Goal: Task Accomplishment & Management: Complete application form

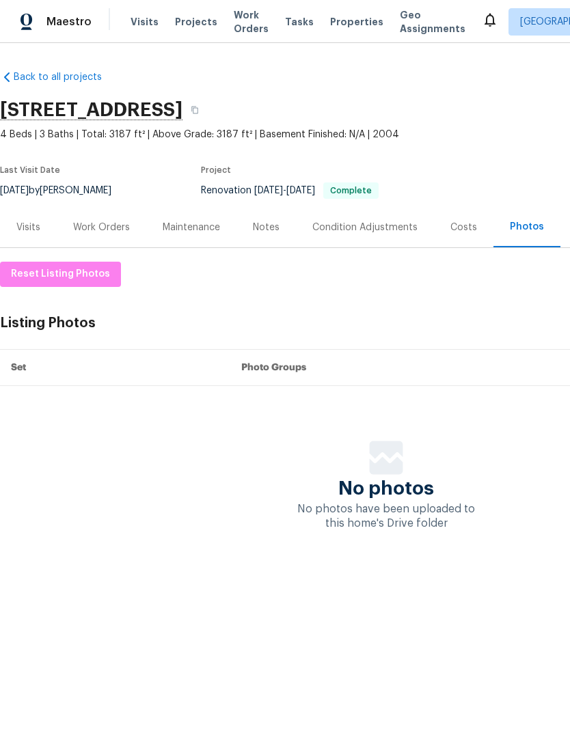
scroll to position [0, 202]
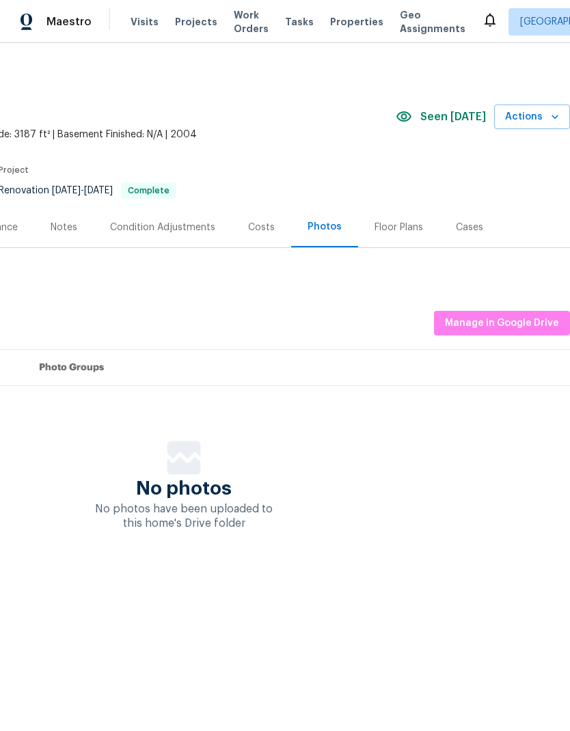
scroll to position [0, 202]
click at [525, 325] on span "Manage in Google Drive" at bounding box center [502, 323] width 114 height 17
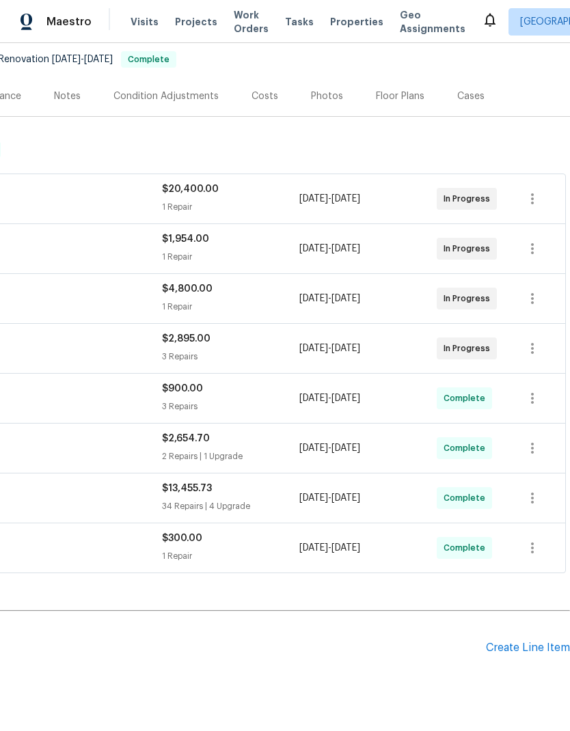
scroll to position [131, 202]
click at [526, 644] on div "Create Line Item" at bounding box center [528, 648] width 84 height 13
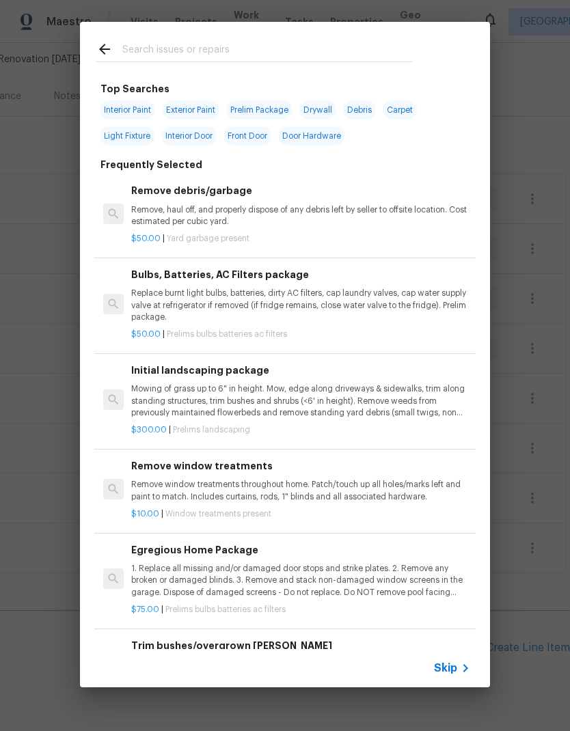
click at [211, 50] on input "text" at bounding box center [267, 51] width 290 height 21
type input "Light"
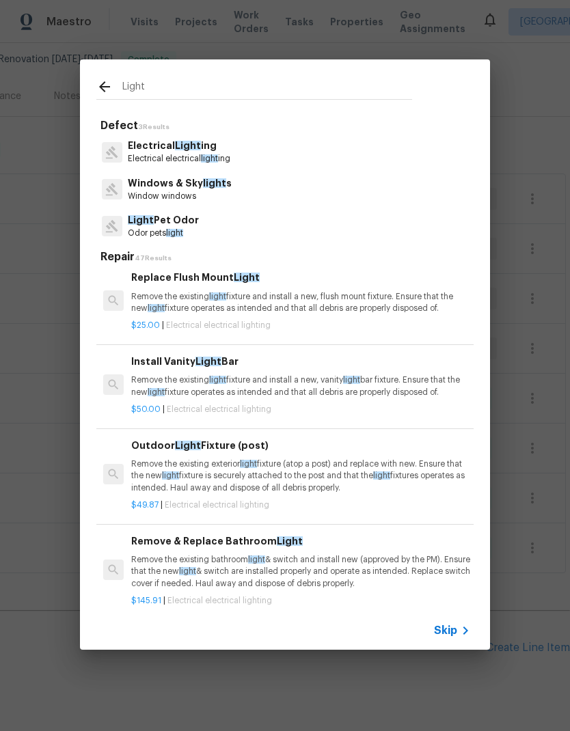
scroll to position [111, 1]
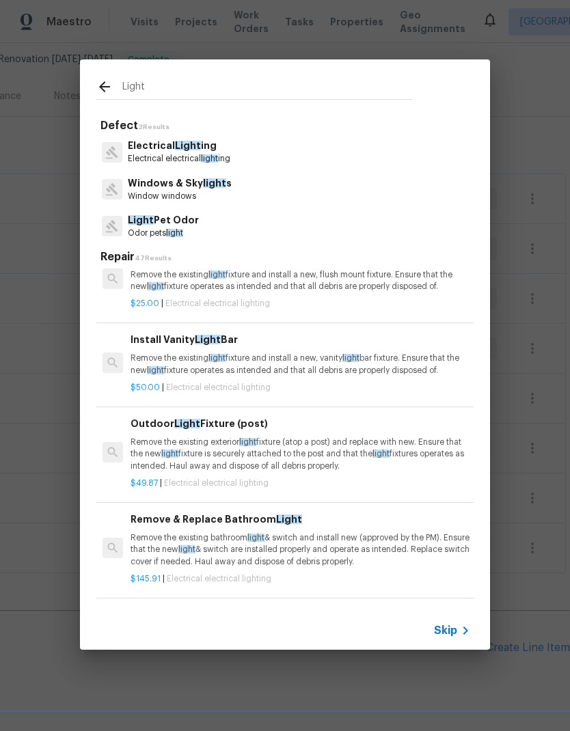
click at [266, 367] on p "Remove the existing light fixture and install a new, vanity light bar fixture. …" at bounding box center [300, 364] width 339 height 23
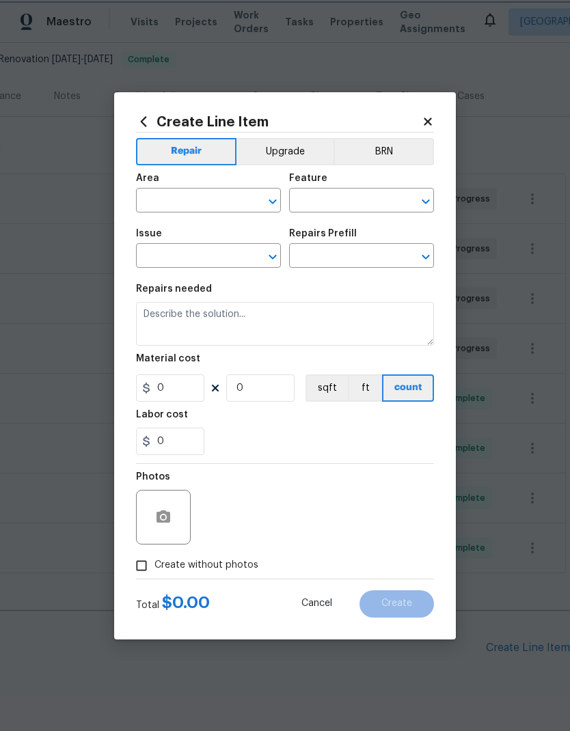
type input "Electrical Lighting"
type textarea "Remove the existing light fixture and install a new, vanity light bar fixture. …"
type input "1"
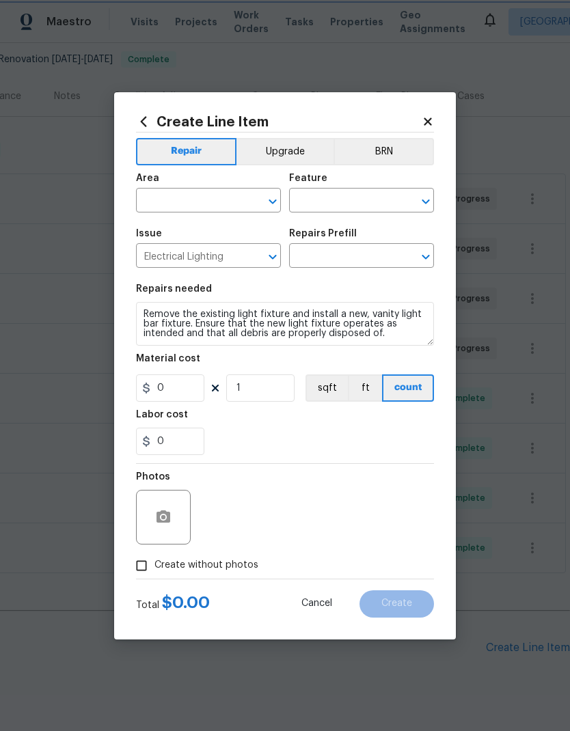
type input "Install Vanity Light Bar $50.00"
type input "50"
click at [215, 203] on input "text" at bounding box center [189, 201] width 107 height 21
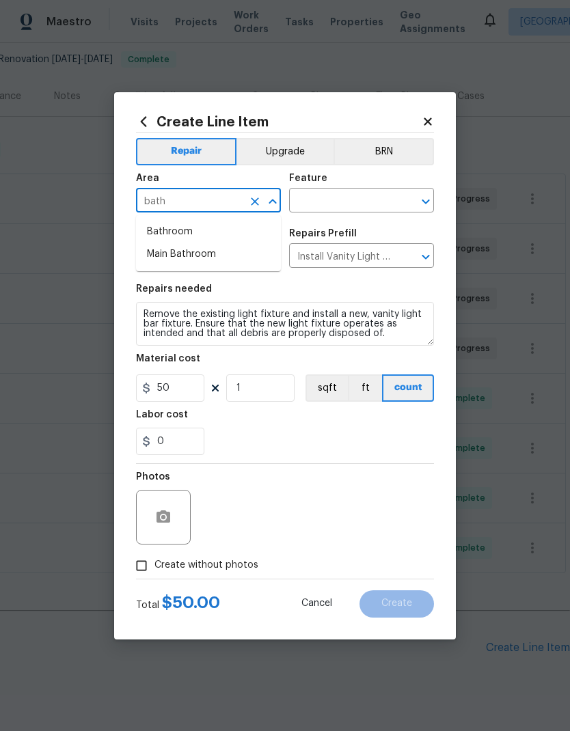
click at [191, 239] on li "Bathroom" at bounding box center [208, 232] width 145 height 23
type input "Bathroom"
click at [353, 210] on input "text" at bounding box center [342, 201] width 107 height 21
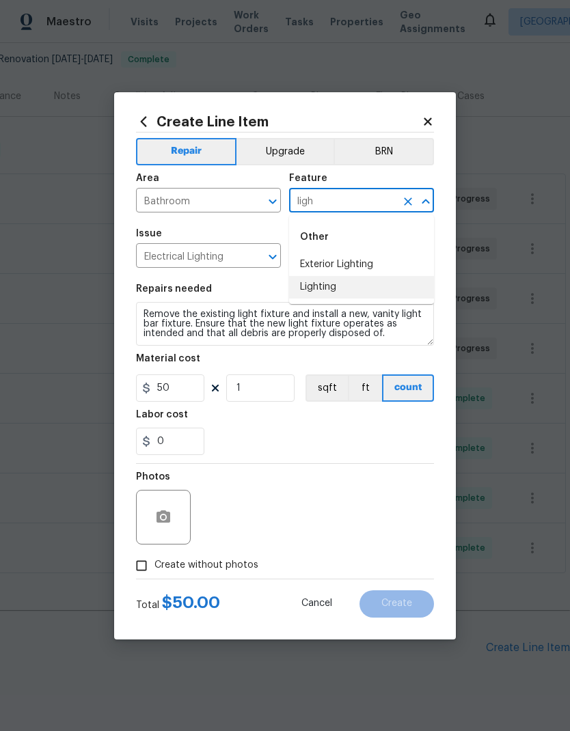
click at [322, 281] on li "Lighting" at bounding box center [361, 287] width 145 height 23
type input "Lighting"
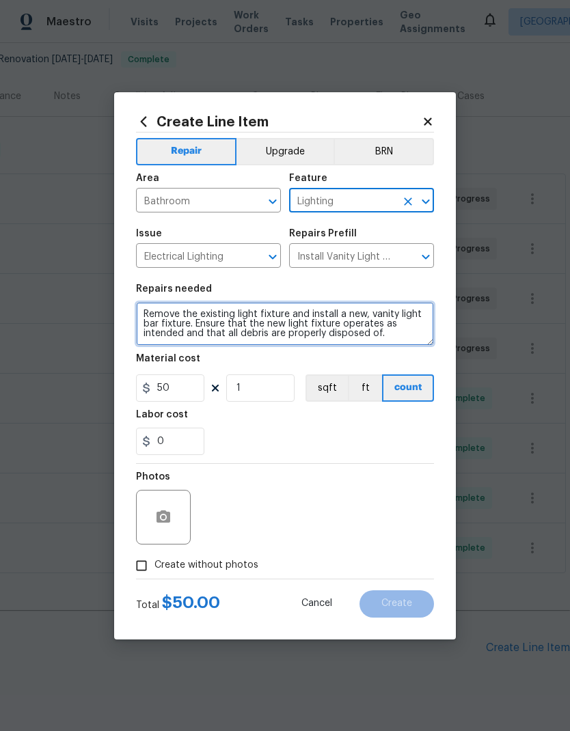
click at [228, 325] on textarea "Remove the existing light fixture and install a new, vanity light bar fixture. …" at bounding box center [285, 324] width 298 height 44
click at [223, 320] on textarea "Remove the existing light fixture and install a new, vanity light bar fixture. …" at bounding box center [285, 324] width 298 height 44
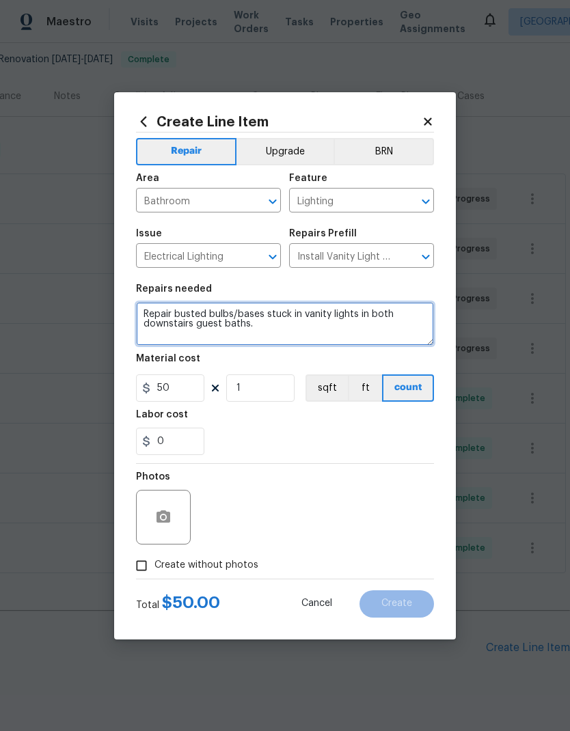
type textarea "Repair busted bulbs/bases stuck in vanity lights in both downstairs guest baths."
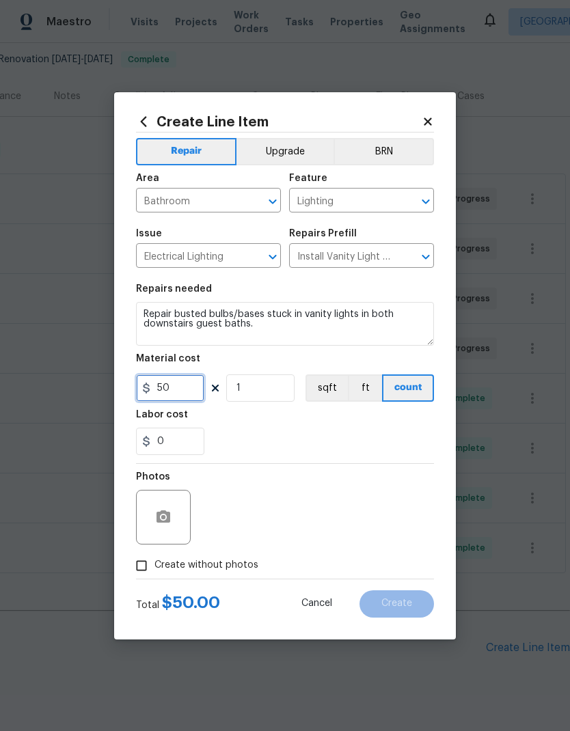
click at [185, 388] on input "50" at bounding box center [170, 388] width 68 height 27
type input "15"
click at [263, 388] on input "1" at bounding box center [260, 388] width 68 height 27
type input "2"
click at [303, 444] on div "0" at bounding box center [285, 441] width 298 height 27
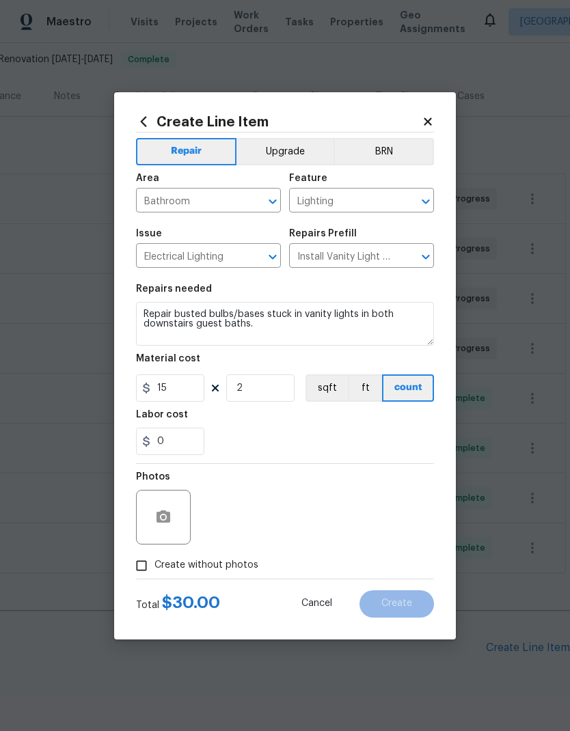
click at [232, 572] on span "Create without photos" at bounding box center [206, 565] width 104 height 14
click at [154, 572] on input "Create without photos" at bounding box center [141, 566] width 26 height 26
checkbox input "true"
click at [305, 509] on textarea at bounding box center [318, 517] width 232 height 55
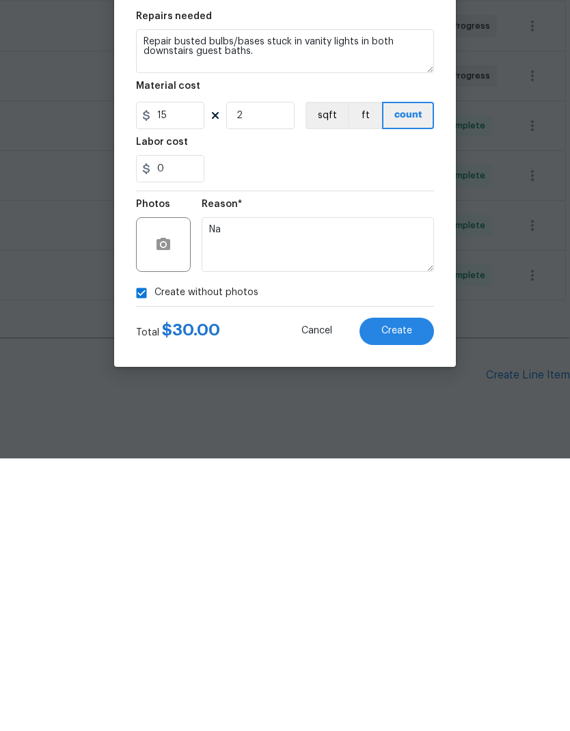
scroll to position [55, 0]
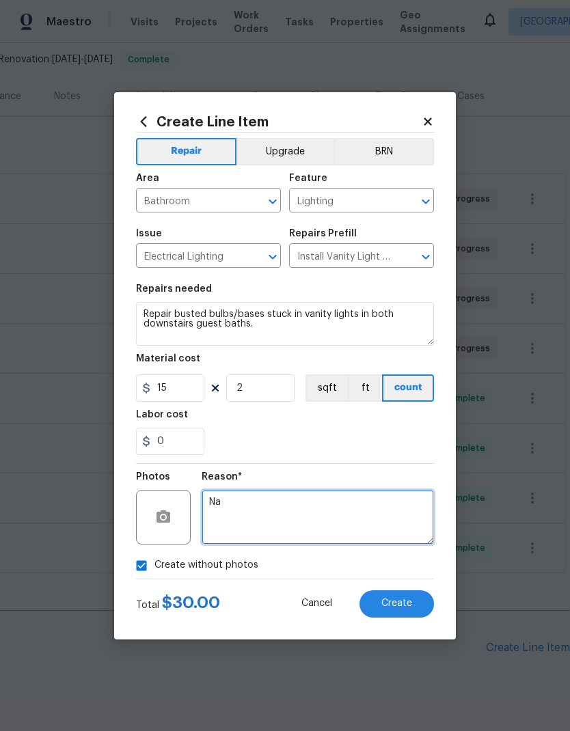
type textarea "Na"
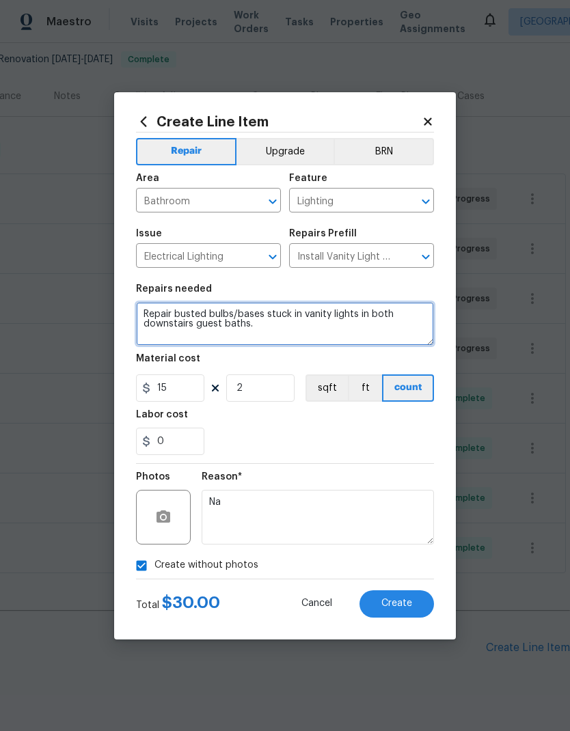
click at [290, 327] on textarea "Repair busted bulbs/bases stuck in vanity lights in both downstairs guest baths." at bounding box center [285, 324] width 298 height 44
type textarea "Repair busted bulbs/bases stuck in vanity lights in both downstairs guest baths…"
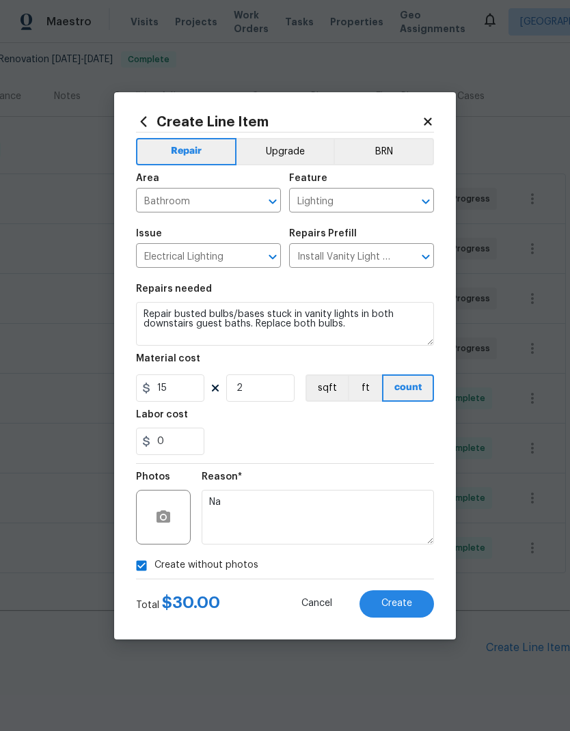
click at [261, 426] on div "Labor cost" at bounding box center [285, 419] width 298 height 18
click at [185, 388] on input "15" at bounding box center [170, 388] width 68 height 27
type input "20"
click at [370, 428] on div "Labor cost" at bounding box center [285, 419] width 298 height 18
click at [404, 601] on span "Create" at bounding box center [396, 604] width 31 height 10
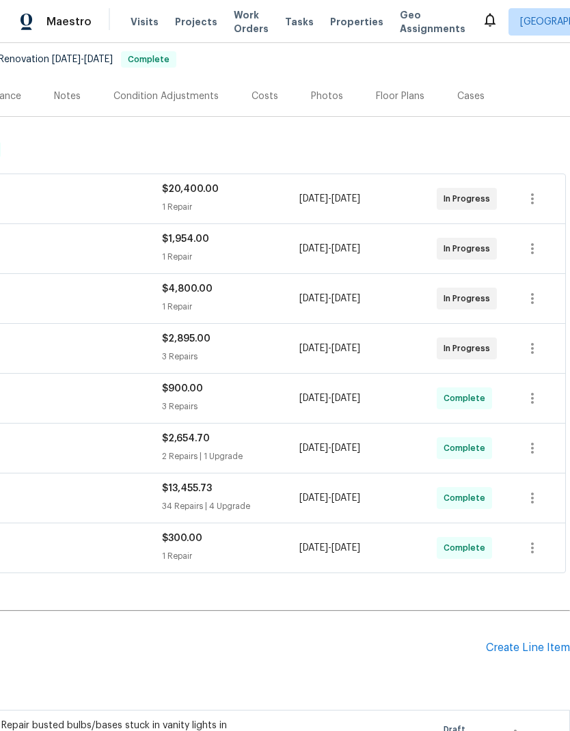
click at [519, 642] on div "Create Line Item" at bounding box center [528, 648] width 84 height 13
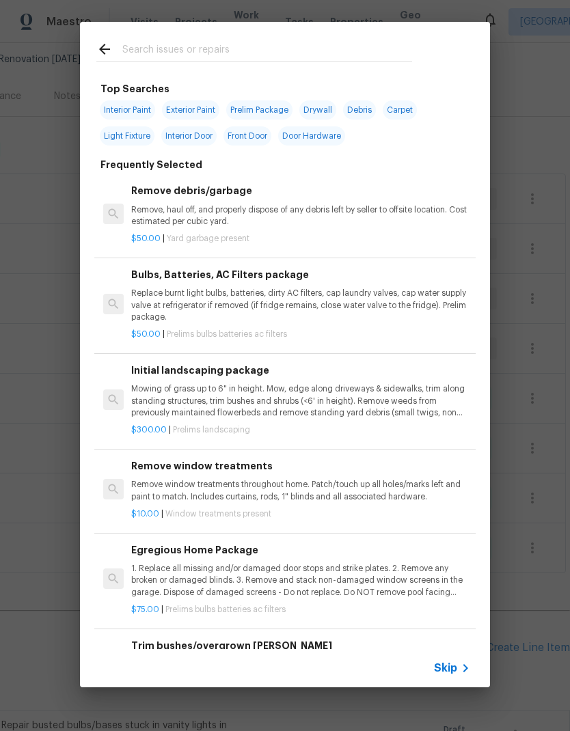
click at [231, 45] on input "text" at bounding box center [267, 51] width 290 height 21
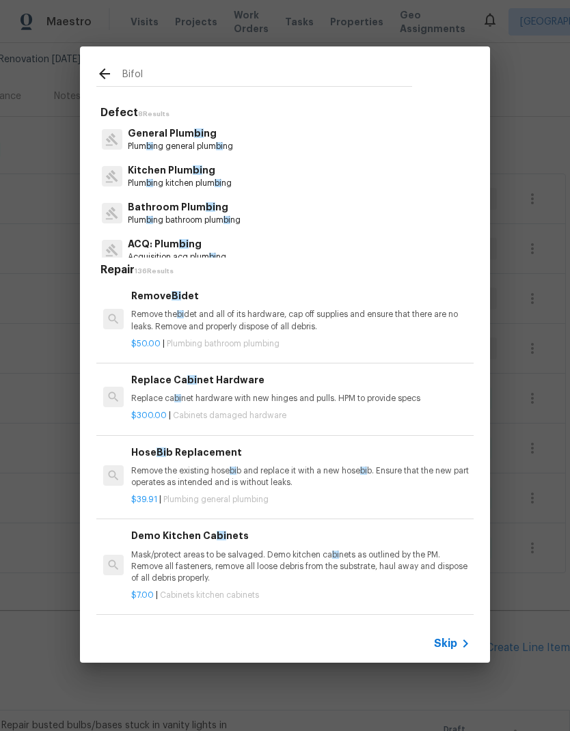
type input "Bifold"
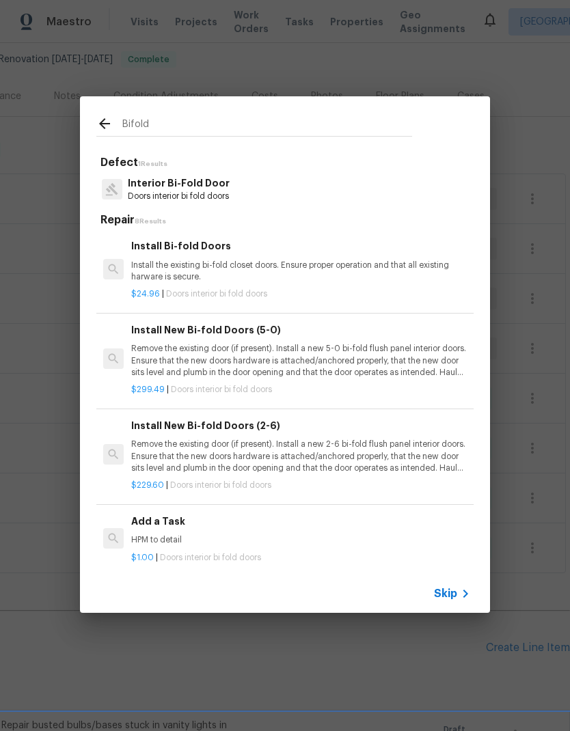
click at [314, 261] on p "Install the existing bi-fold closet doors. Ensure proper operation and that all…" at bounding box center [300, 271] width 339 height 23
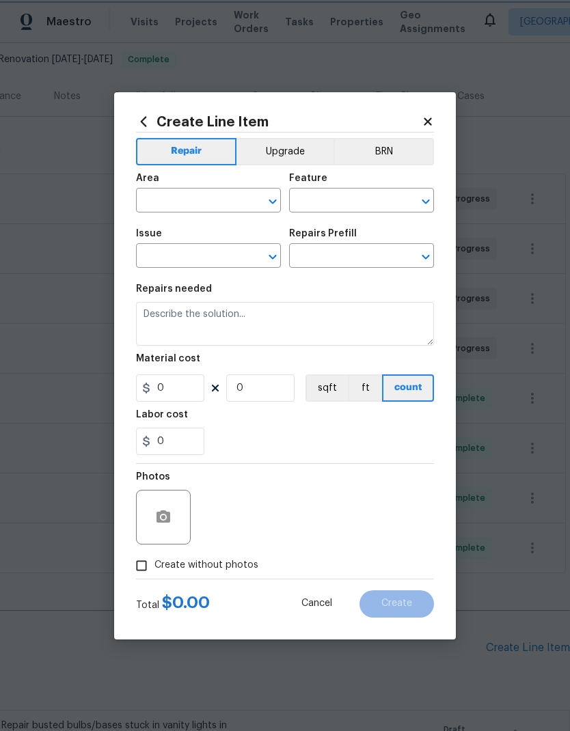
type input "Interior Door"
type input "Interior Bi-Fold Door"
type input "Install Bi-fold Doors $24.96"
type textarea "Install the existing bi-fold closet doors. Ensure proper operation and that all…"
type input "24.96"
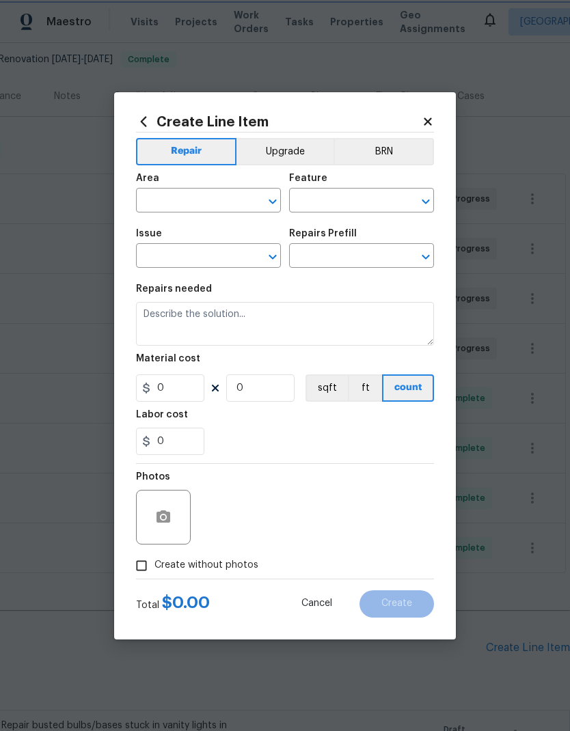
type input "1"
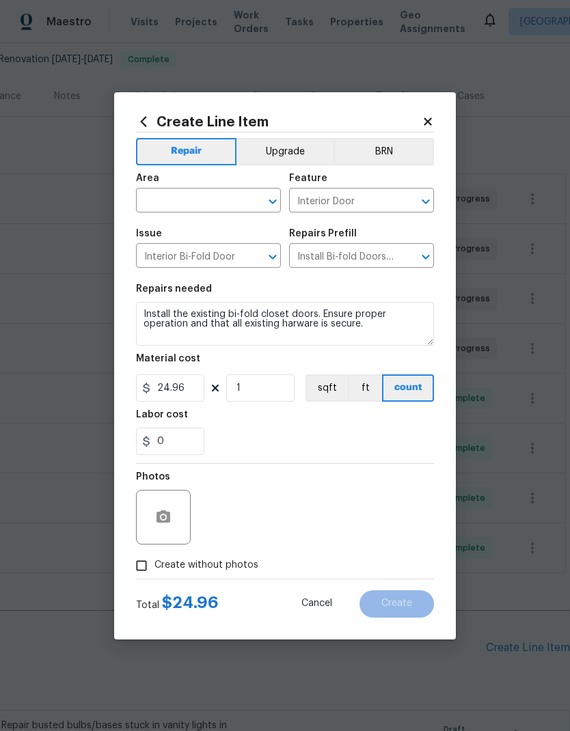
click at [232, 201] on input "text" at bounding box center [189, 201] width 107 height 21
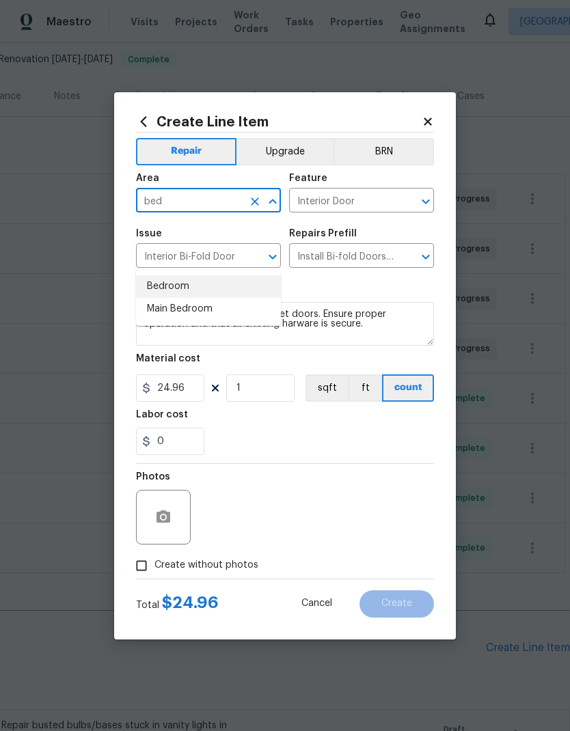
click at [204, 275] on li "Bedroom" at bounding box center [208, 286] width 145 height 23
type input "Bedroom"
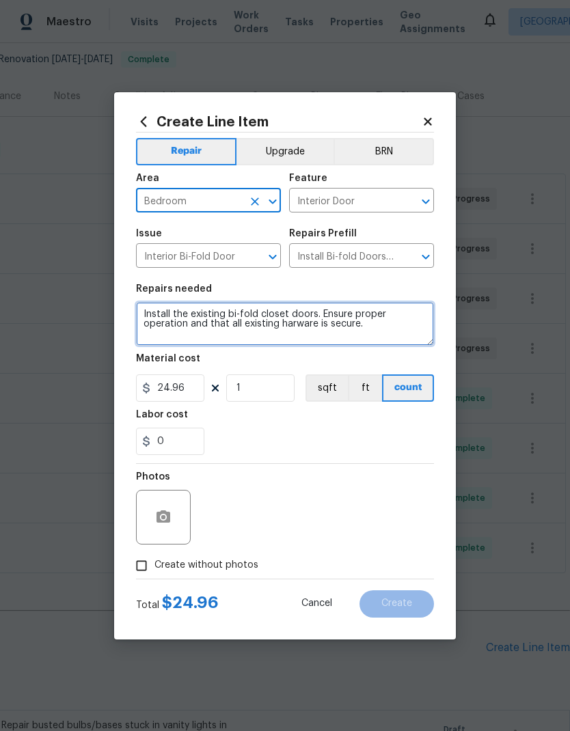
click at [185, 313] on textarea "Install the existing bi-fold closet doors. Ensure proper operation and that all…" at bounding box center [285, 324] width 298 height 44
click at [185, 322] on textarea "Install the existing bi-fold closet doors. Ensure proper operation and that all…" at bounding box center [285, 324] width 298 height 44
click at [187, 318] on textarea "Install the existing bi-fold closet doors. Ensure proper operation and that all…" at bounding box center [285, 324] width 298 height 44
type textarea "Repair both back guest bedroom closet bi-fold doors that keep falling off track."
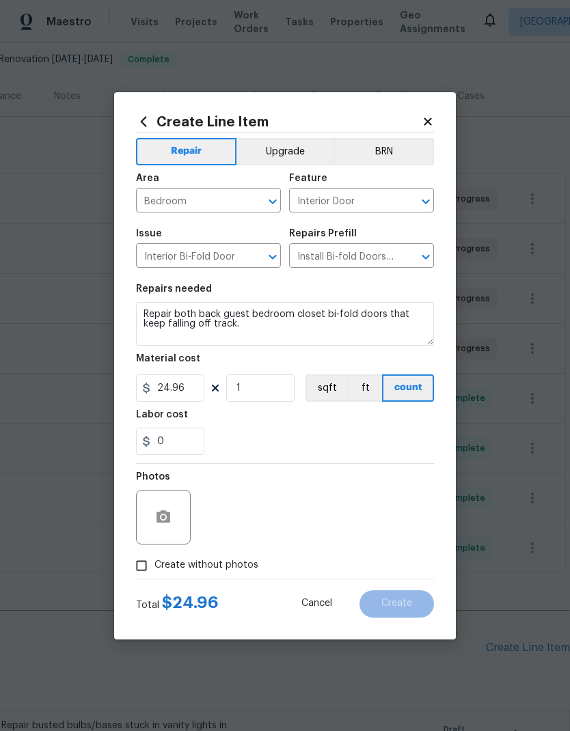
click at [267, 429] on div "0" at bounding box center [285, 441] width 298 height 27
click at [191, 393] on input "24.96" at bounding box center [170, 388] width 68 height 27
click at [261, 397] on input "1" at bounding box center [260, 388] width 68 height 27
type input "2"
click at [267, 431] on div "0" at bounding box center [285, 441] width 298 height 27
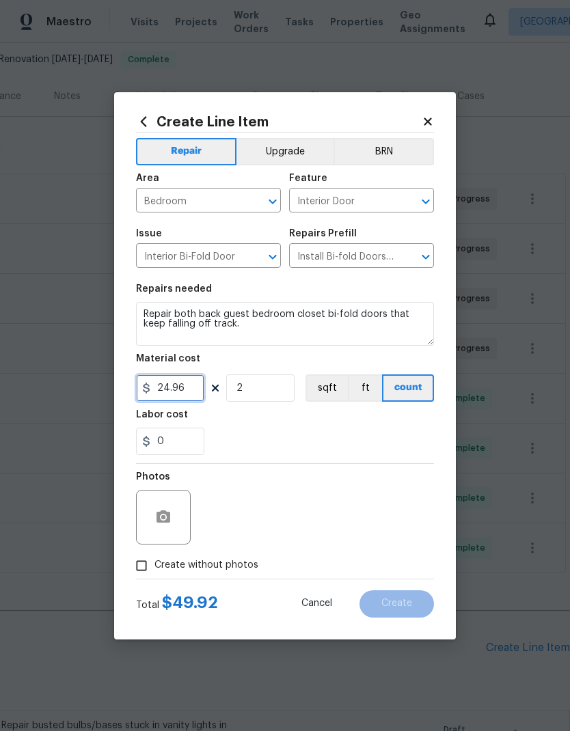
click at [187, 390] on input "24.96" at bounding box center [170, 388] width 68 height 27
click at [186, 390] on input "24.96" at bounding box center [170, 388] width 68 height 27
type input "25"
click at [311, 426] on div "Labor cost" at bounding box center [285, 419] width 298 height 18
click at [235, 565] on span "Create without photos" at bounding box center [206, 565] width 104 height 14
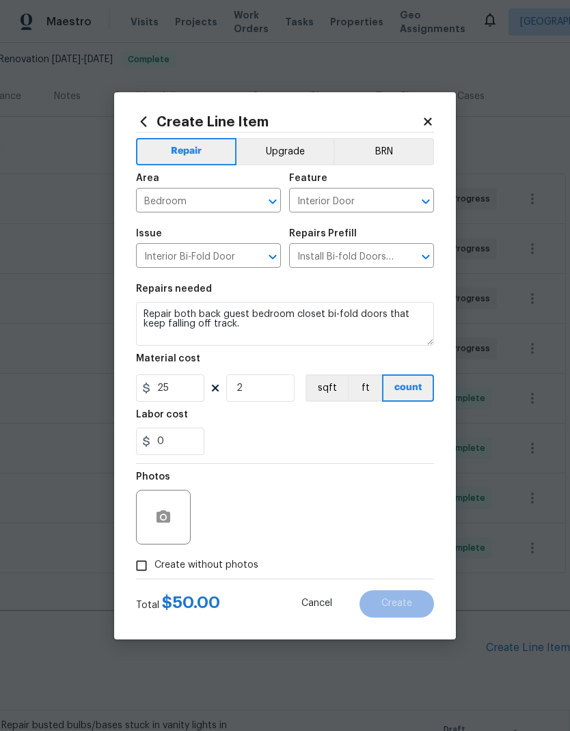
click at [154, 565] on input "Create without photos" at bounding box center [141, 566] width 26 height 26
checkbox input "true"
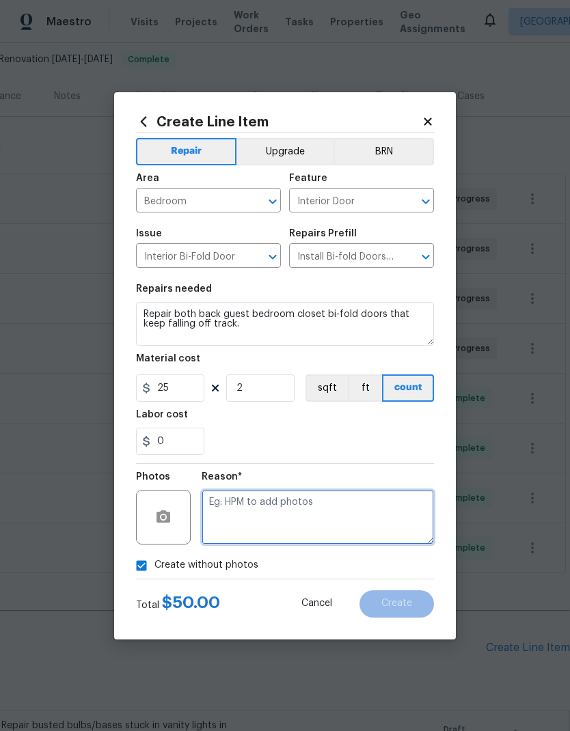
click at [310, 508] on textarea at bounding box center [318, 517] width 232 height 55
type textarea "Na"
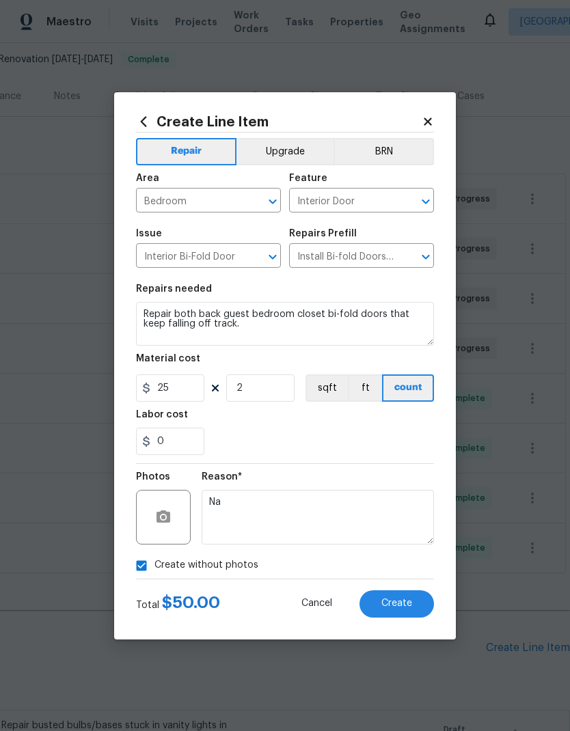
click at [413, 602] on button "Create" at bounding box center [396, 604] width 74 height 27
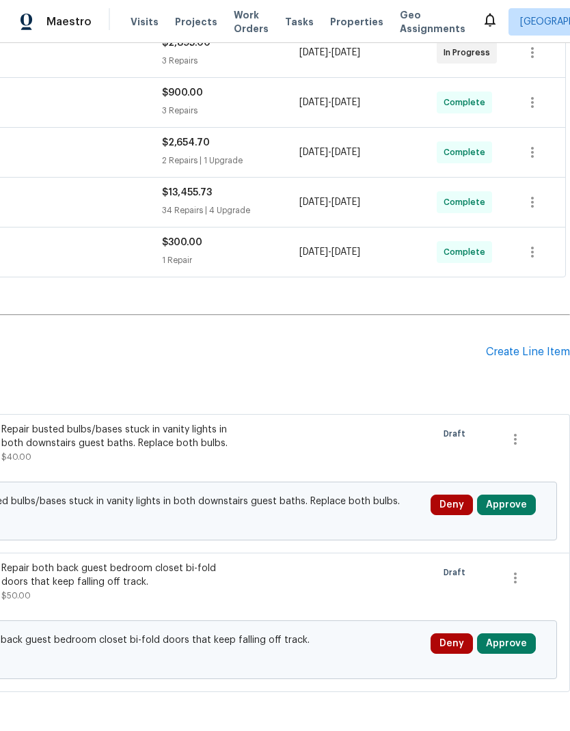
scroll to position [427, 202]
click at [542, 346] on div "Create Line Item" at bounding box center [528, 352] width 84 height 13
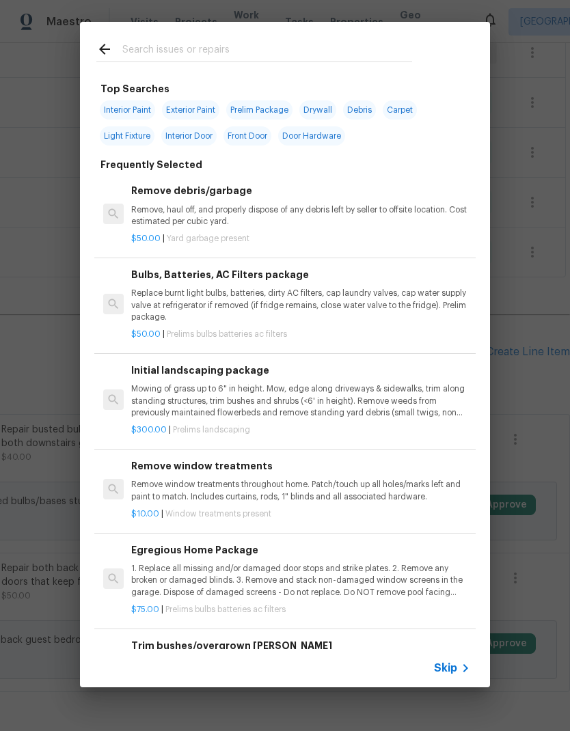
click at [226, 45] on input "text" at bounding box center [267, 51] width 290 height 21
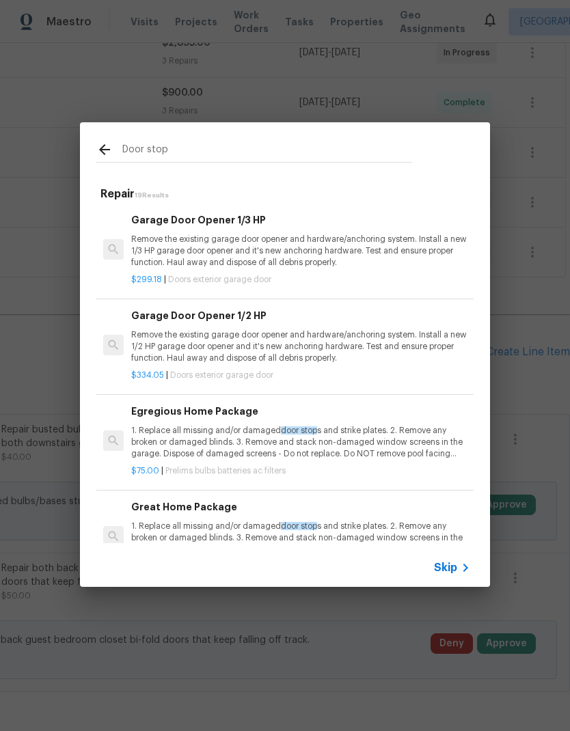
scroll to position [0, 0]
type input "Door"
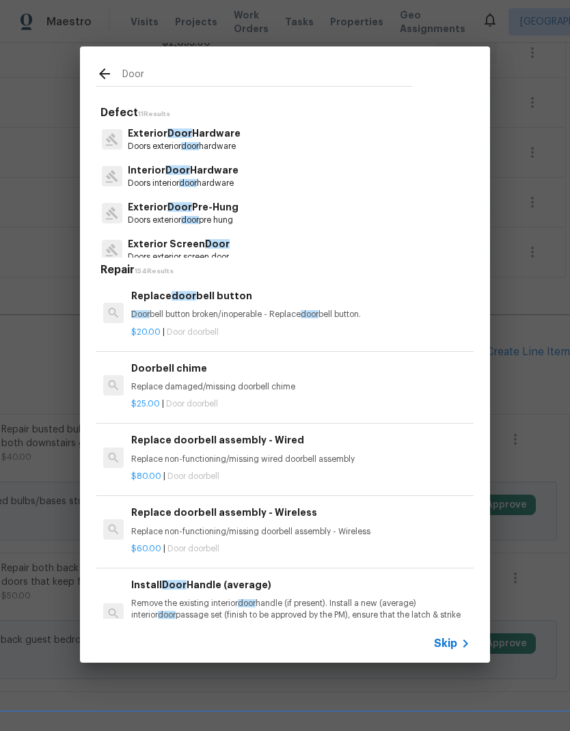
click at [239, 165] on p "Interior Door Hardware" at bounding box center [183, 170] width 111 height 14
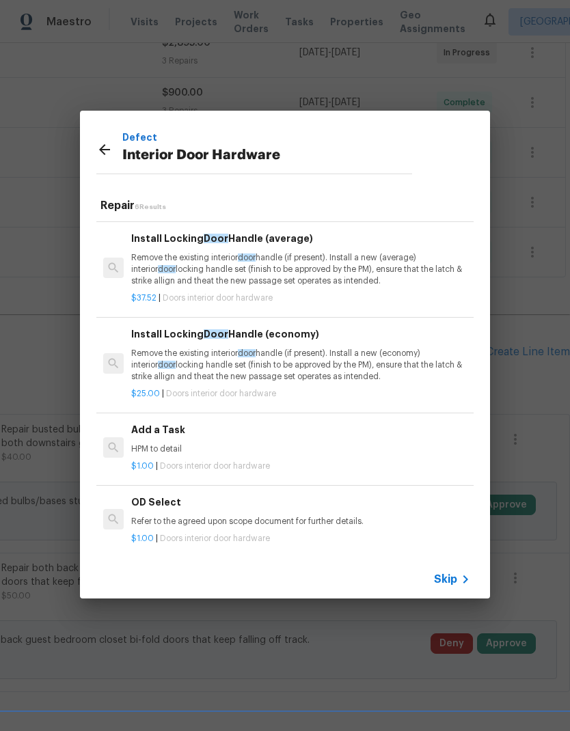
scroll to position [184, 0]
click at [187, 427] on h6 "Add a Task" at bounding box center [300, 430] width 339 height 15
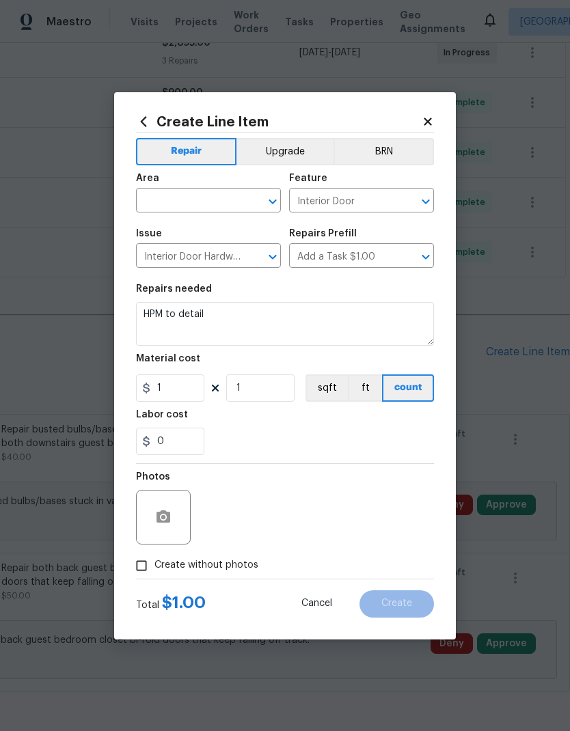
click at [221, 193] on input "text" at bounding box center [189, 201] width 107 height 21
click at [172, 275] on li "Bedroom" at bounding box center [208, 286] width 145 height 23
type input "Bedroom"
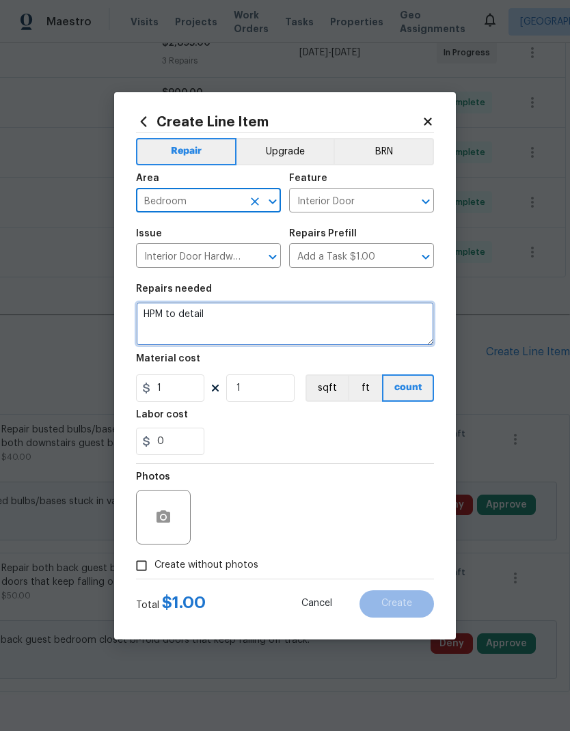
click at [258, 323] on textarea "HPM to detail" at bounding box center [285, 324] width 298 height 44
click at [258, 321] on textarea "HPM to detail" at bounding box center [285, 324] width 298 height 44
click at [252, 329] on textarea "HPM to detail" at bounding box center [285, 324] width 298 height 44
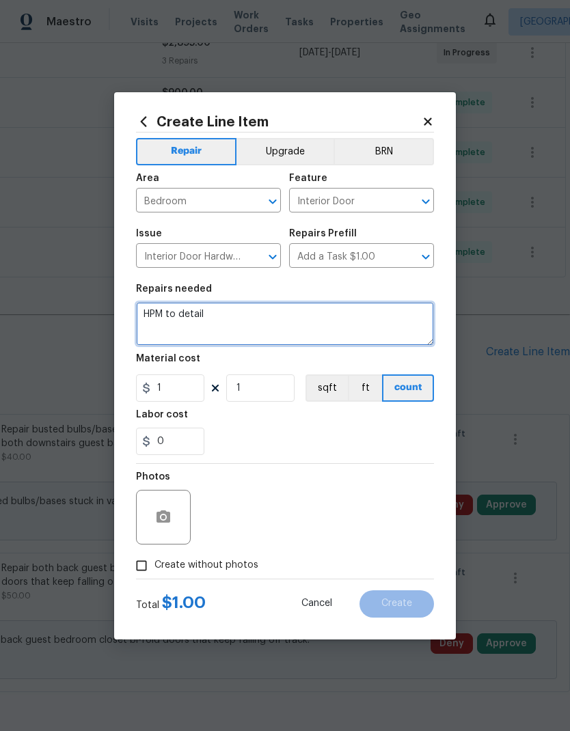
click at [251, 329] on textarea "HPM to detail" at bounding box center [285, 324] width 298 height 44
click at [241, 327] on textarea "HPM to detail" at bounding box center [285, 324] width 298 height 44
type textarea "H"
type textarea "Replace missing door stop in back corner bedroom."
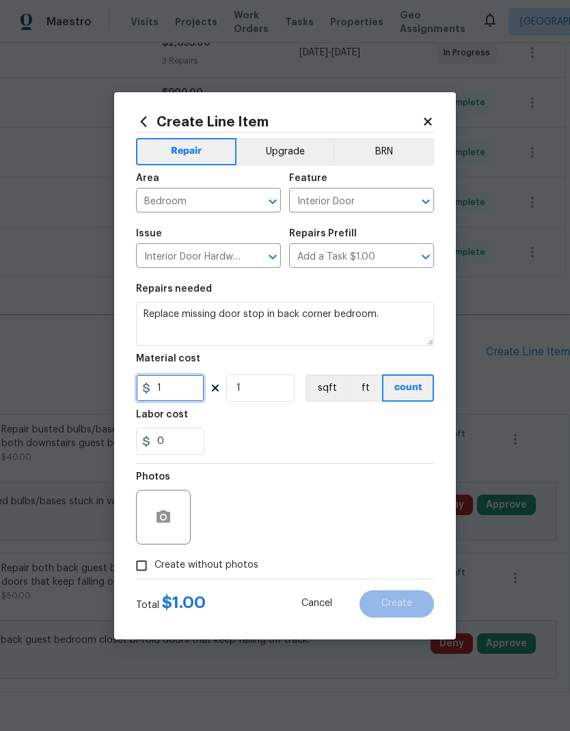
click at [177, 387] on input "1" at bounding box center [170, 388] width 68 height 27
click at [341, 417] on div "Labor cost" at bounding box center [285, 419] width 298 height 18
click at [191, 388] on input "1" at bounding box center [170, 388] width 68 height 27
type input "5"
click at [328, 435] on div "0" at bounding box center [285, 441] width 298 height 27
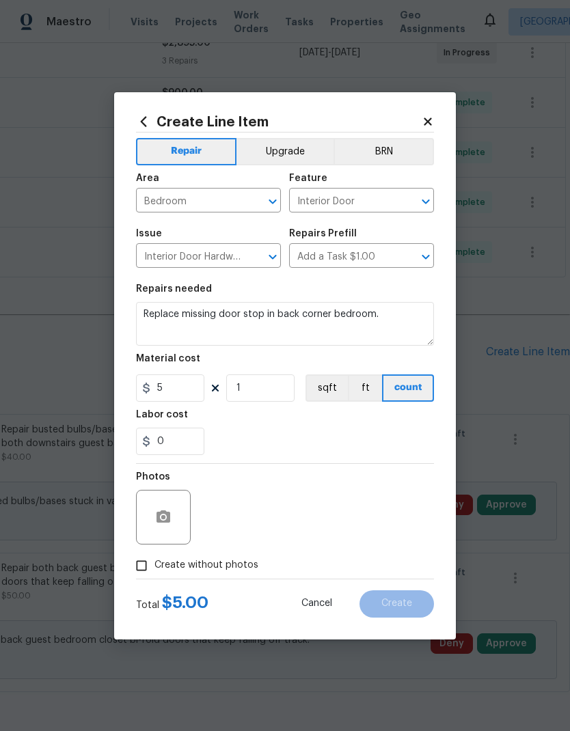
click at [241, 562] on span "Create without photos" at bounding box center [206, 565] width 104 height 14
click at [154, 562] on input "Create without photos" at bounding box center [141, 566] width 26 height 26
checkbox input "true"
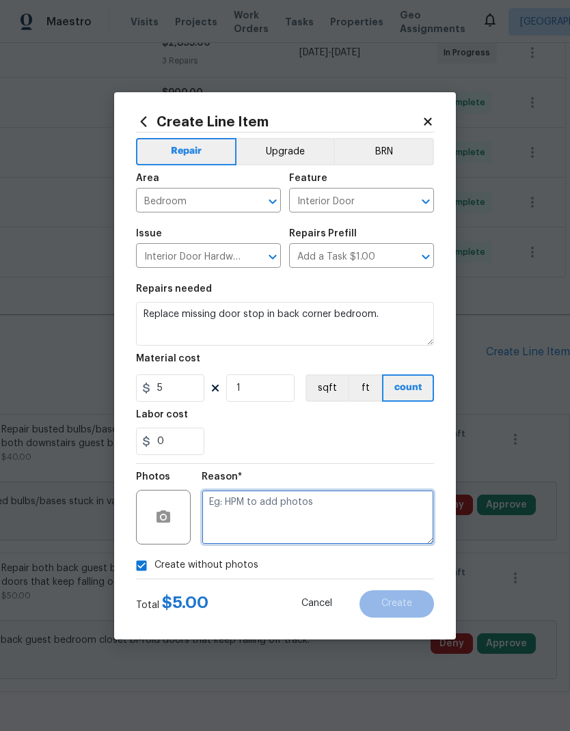
click at [325, 506] on textarea at bounding box center [318, 517] width 232 height 55
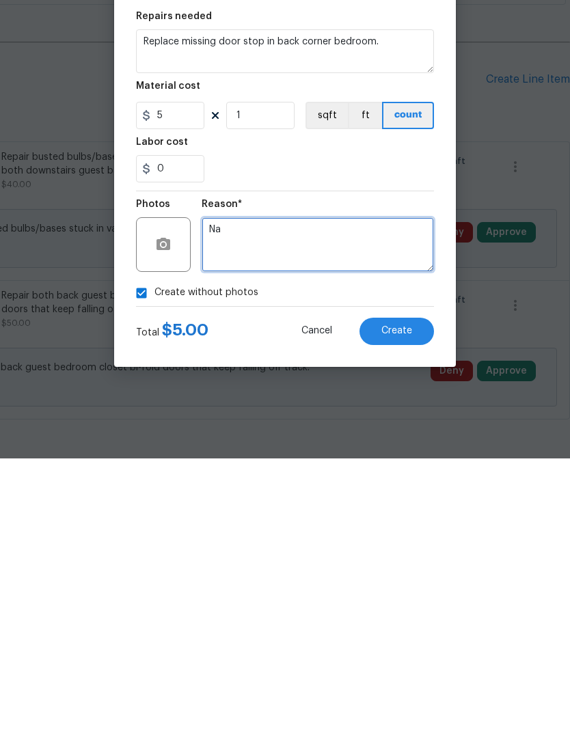
type textarea "Na"
click at [401, 464] on div "Reason* Na" at bounding box center [318, 508] width 232 height 89
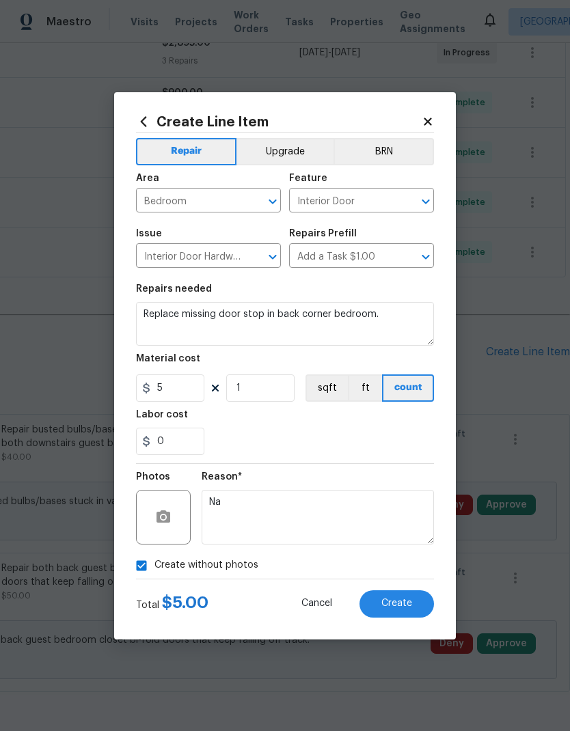
click at [411, 600] on span "Create" at bounding box center [396, 604] width 31 height 10
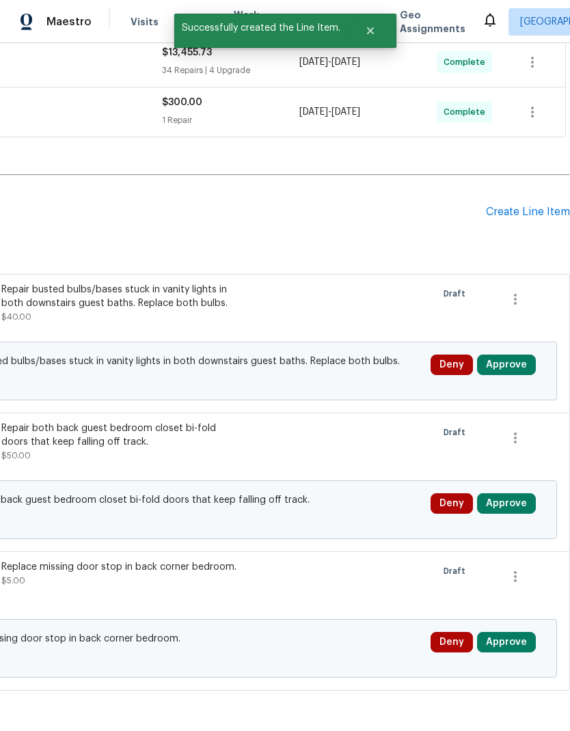
scroll to position [567, 202]
click at [524, 355] on button "Approve" at bounding box center [506, 365] width 59 height 21
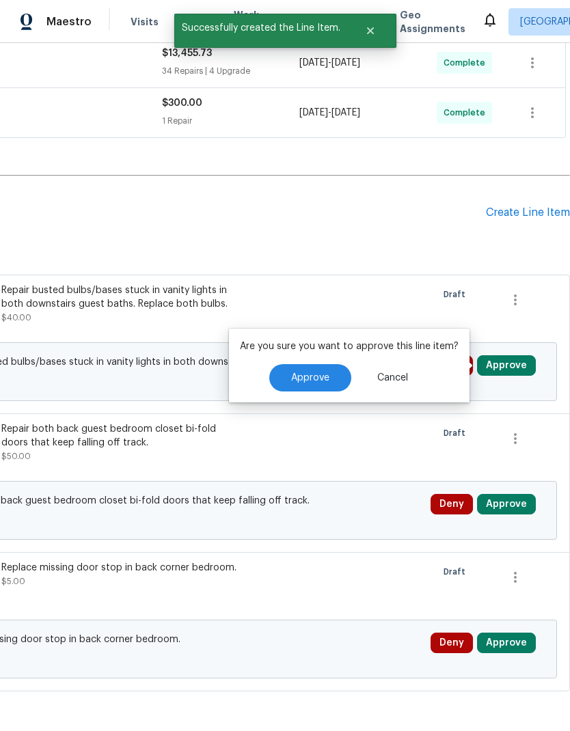
click at [325, 373] on span "Approve" at bounding box center [310, 378] width 38 height 10
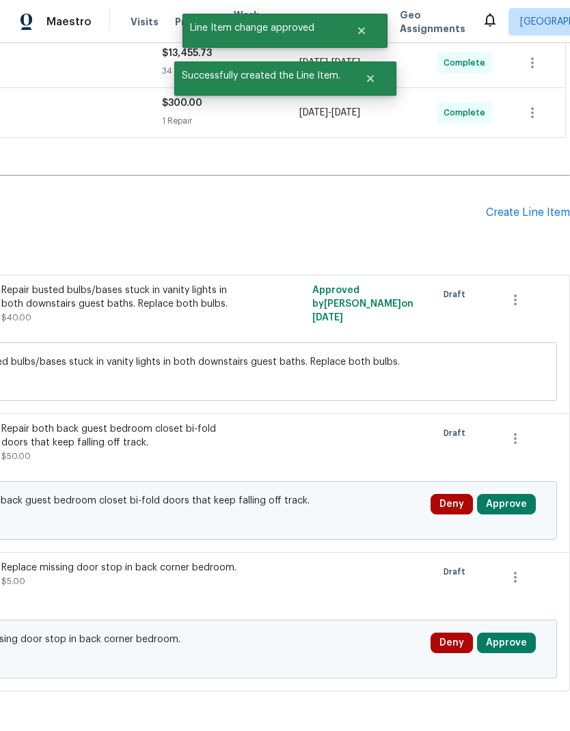
click at [518, 494] on button "Approve" at bounding box center [506, 504] width 59 height 21
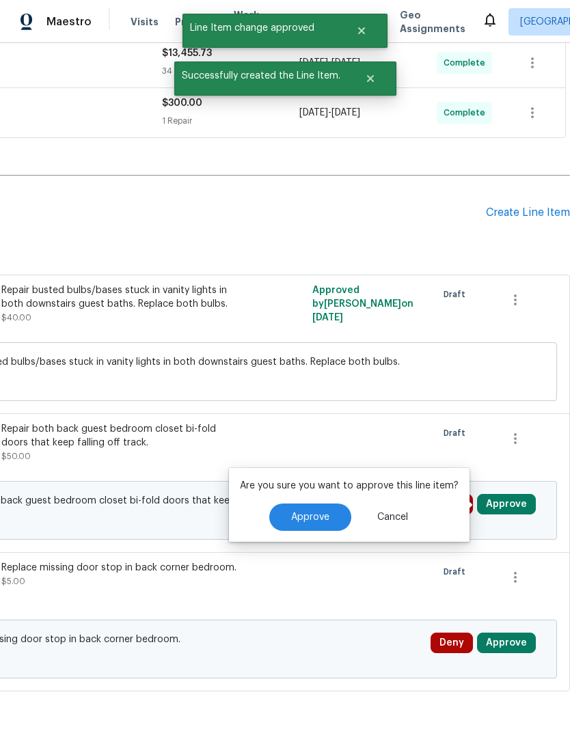
click at [325, 504] on button "Approve" at bounding box center [310, 517] width 82 height 27
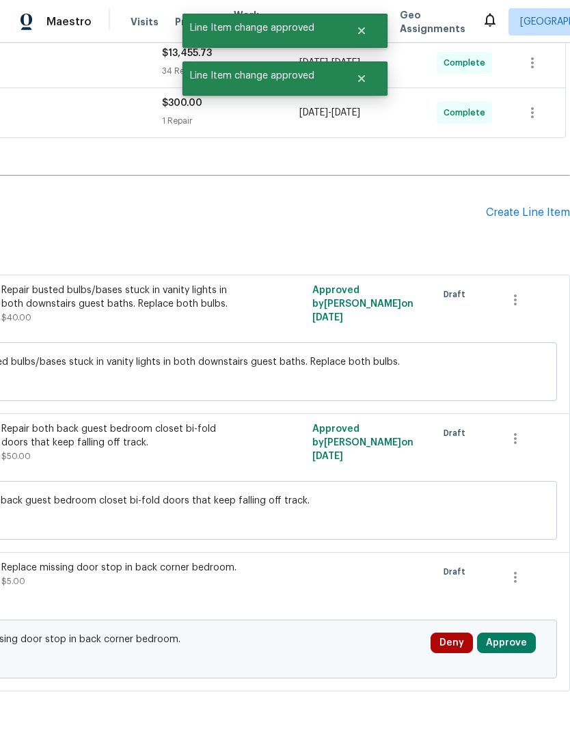
click at [520, 633] on button "Approve" at bounding box center [506, 643] width 59 height 21
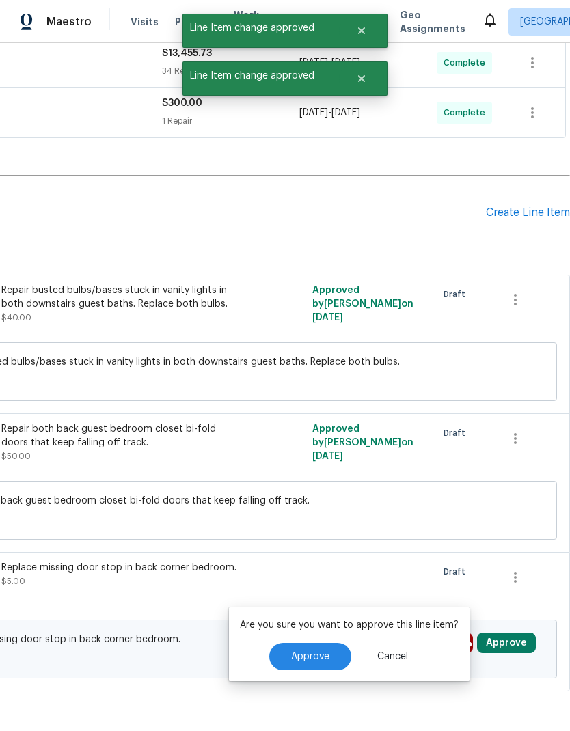
click at [336, 643] on button "Approve" at bounding box center [310, 656] width 82 height 27
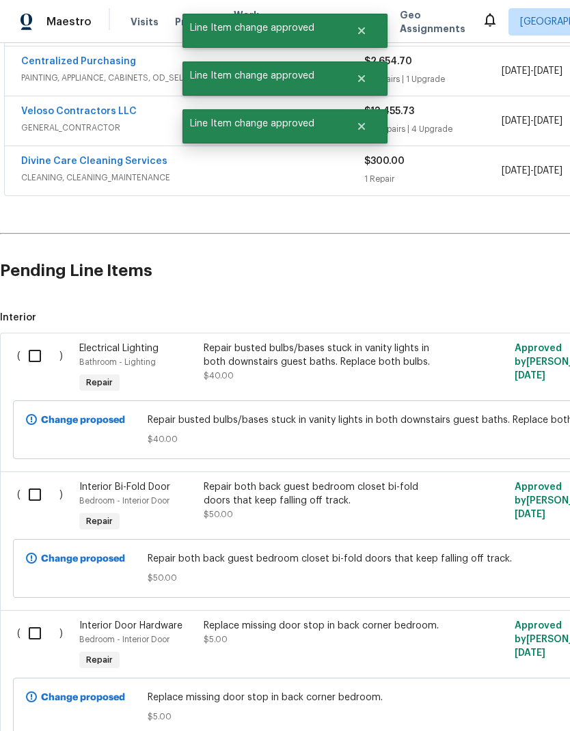
scroll to position [508, 0]
click at [40, 342] on input "checkbox" at bounding box center [40, 356] width 39 height 29
checkbox input "true"
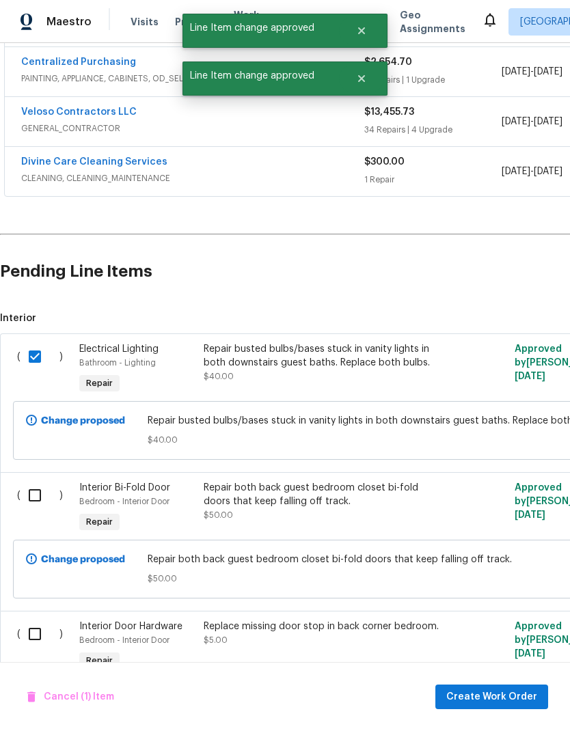
click at [29, 481] on input "checkbox" at bounding box center [40, 495] width 39 height 29
checkbox input "true"
click at [31, 620] on input "checkbox" at bounding box center [40, 634] width 39 height 29
checkbox input "true"
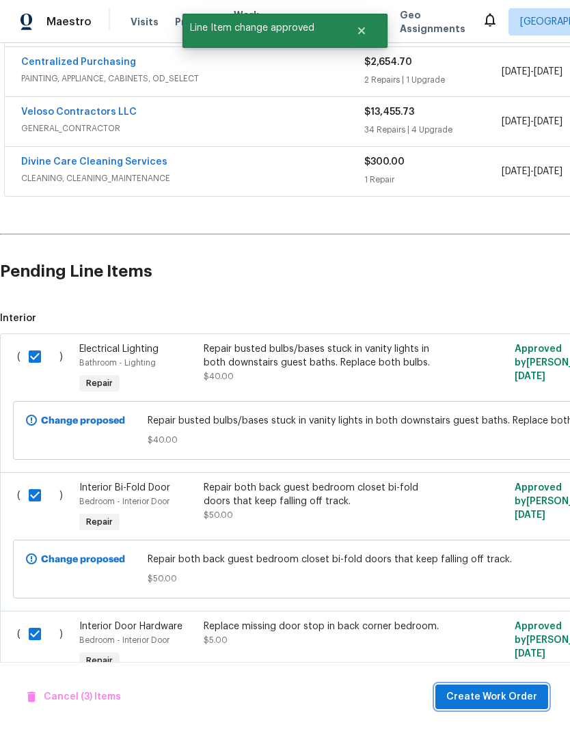
click at [483, 688] on button "Create Work Order" at bounding box center [491, 697] width 113 height 25
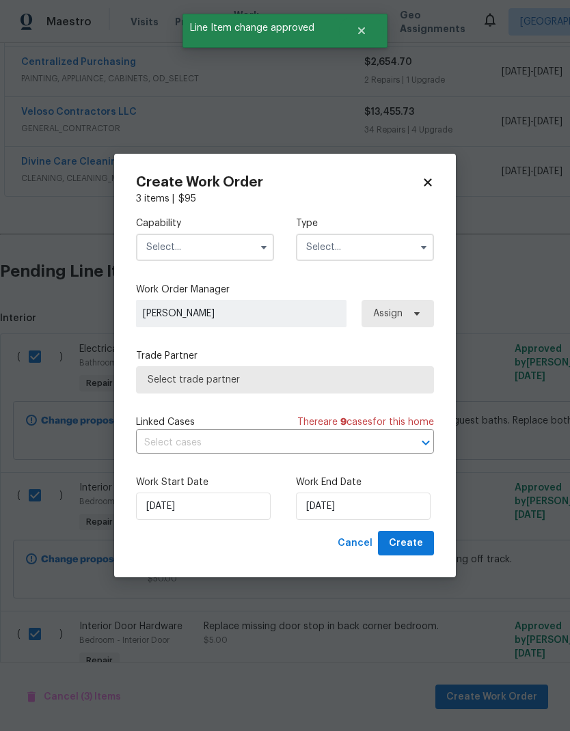
click at [236, 247] on input "text" at bounding box center [205, 247] width 138 height 27
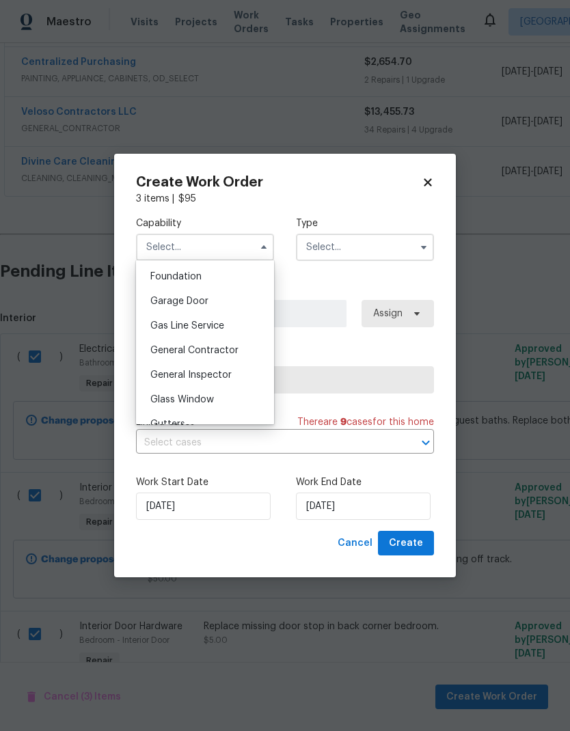
scroll to position [578, 0]
click at [227, 353] on span "General Contractor" at bounding box center [194, 352] width 88 height 10
type input "General Contractor"
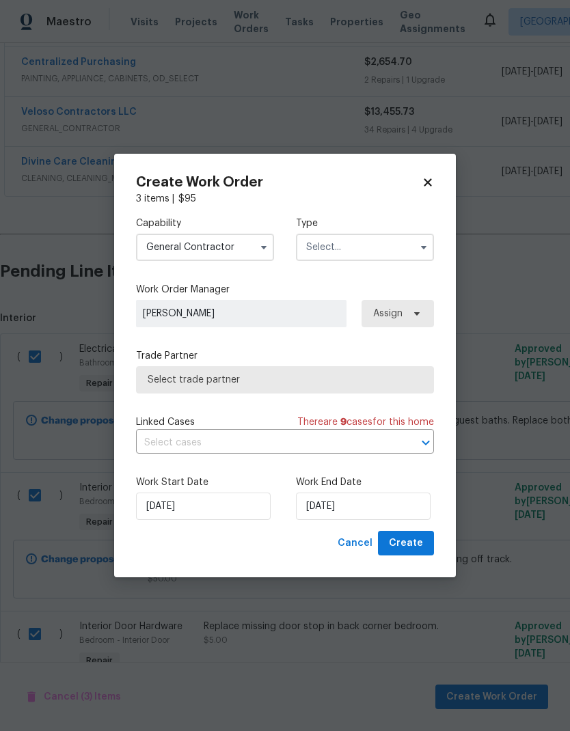
click at [385, 253] on input "text" at bounding box center [365, 247] width 138 height 27
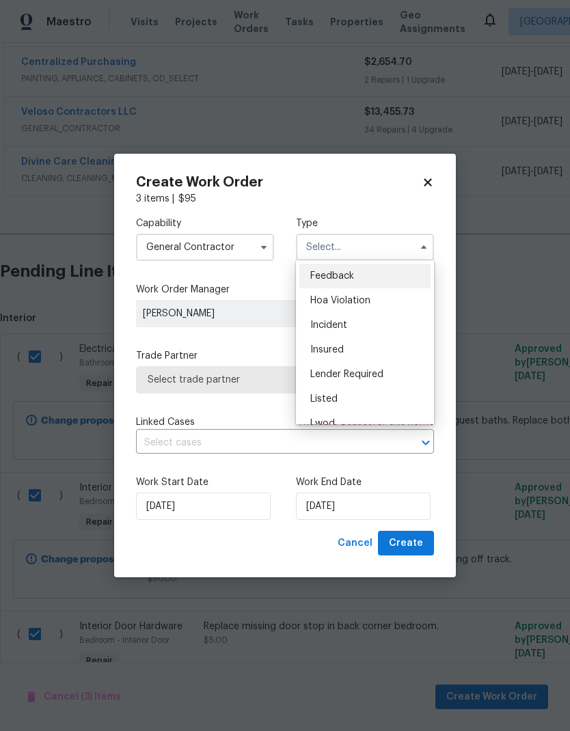
click at [390, 399] on div "Listed" at bounding box center [364, 399] width 131 height 25
type input "Listed"
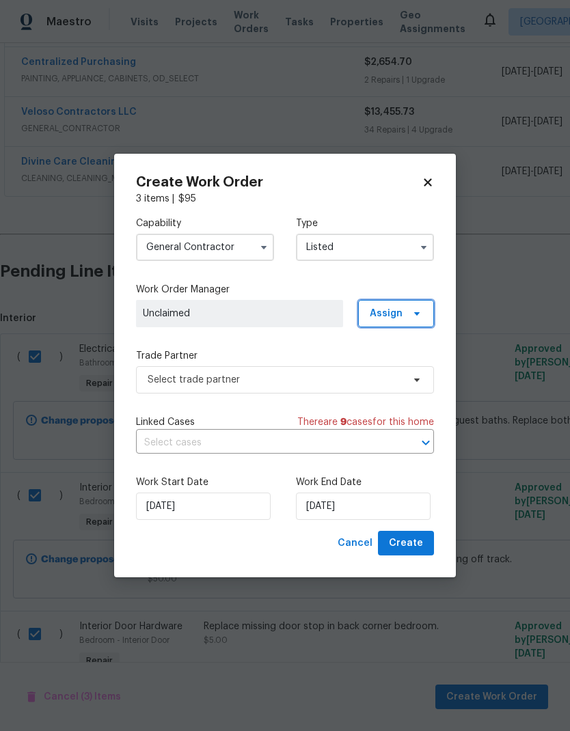
click at [411, 309] on icon at bounding box center [416, 313] width 11 height 11
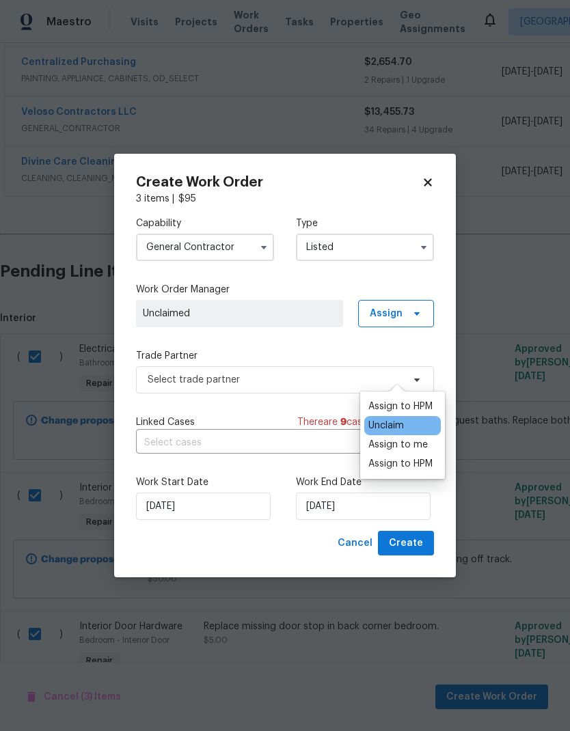
click at [424, 438] on div "Assign to me" at bounding box center [397, 445] width 59 height 14
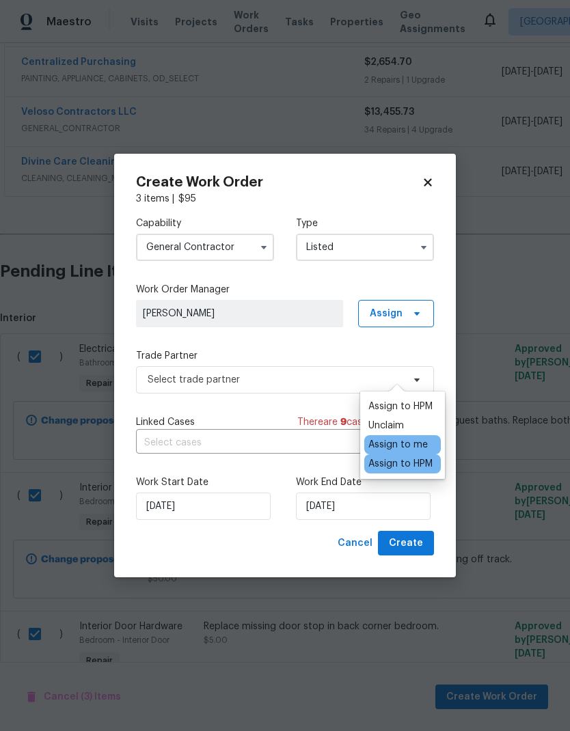
click at [324, 342] on div "Capability General Contractor Type Listed Work Order Manager Austin Jones Assig…" at bounding box center [285, 368] width 298 height 325
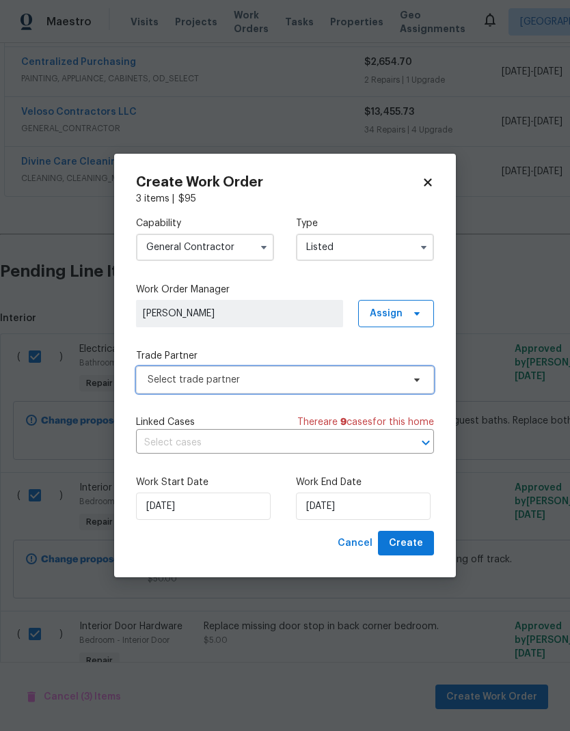
click at [353, 379] on span "Select trade partner" at bounding box center [275, 380] width 255 height 14
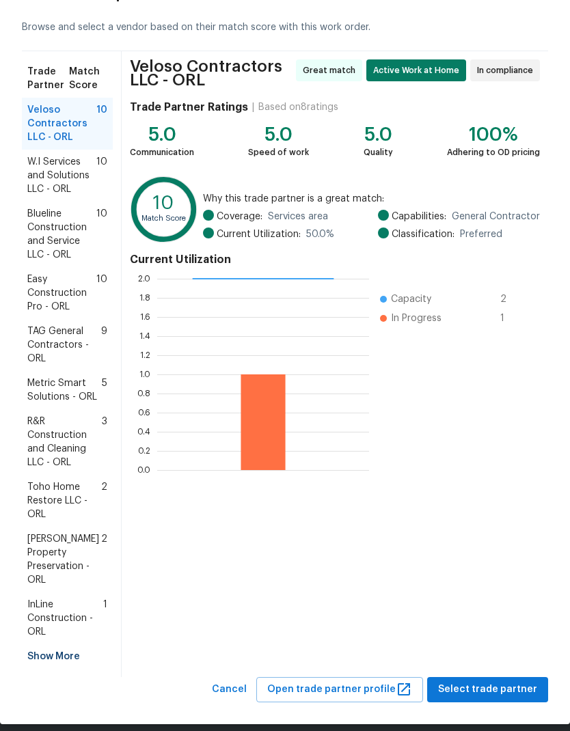
scroll to position [54, 0]
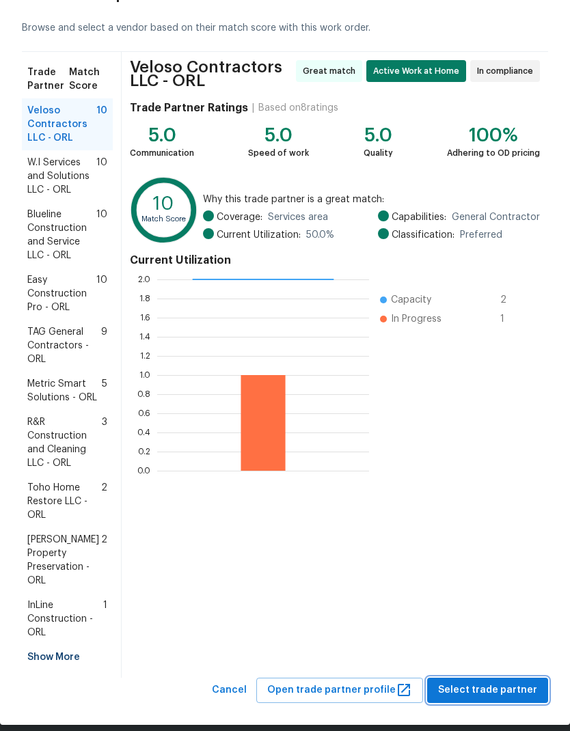
click at [507, 682] on span "Select trade partner" at bounding box center [487, 690] width 99 height 17
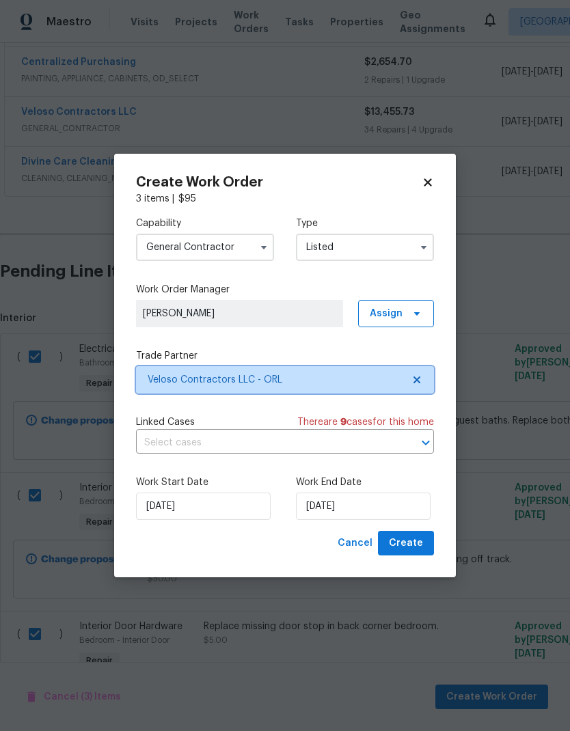
scroll to position [0, 0]
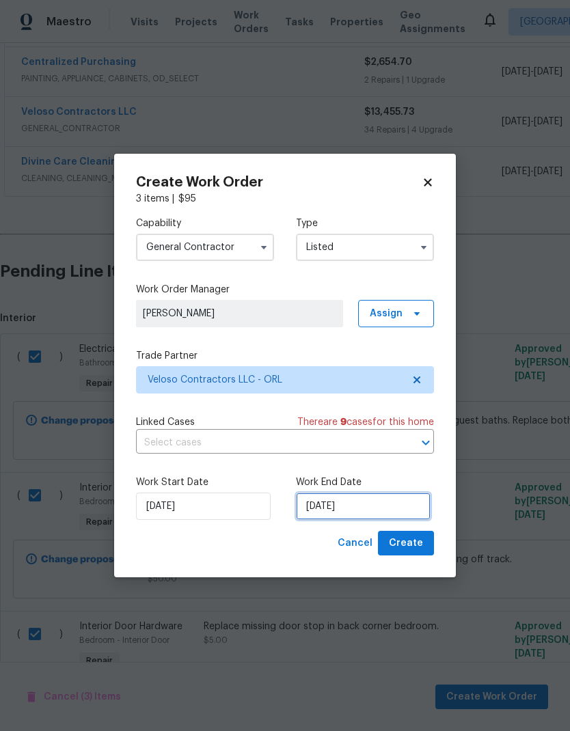
click at [383, 506] on input "[DATE]" at bounding box center [363, 506] width 135 height 27
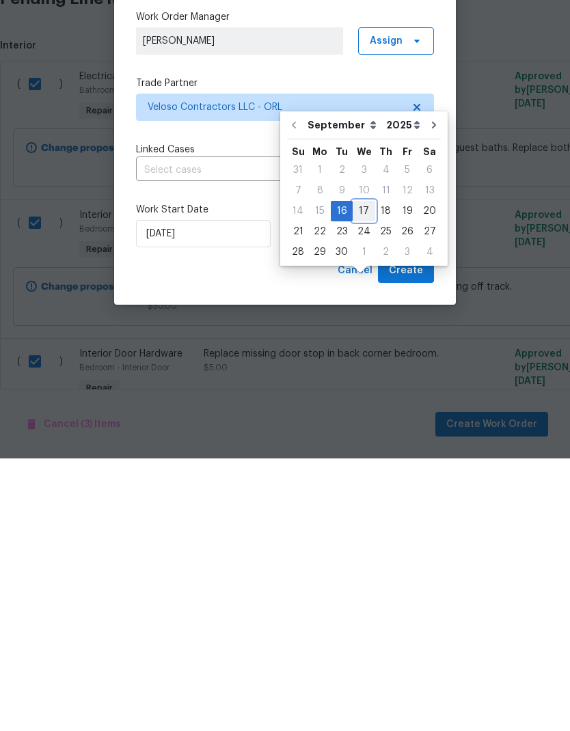
click at [366, 474] on div "17" at bounding box center [364, 483] width 23 height 19
type input "[DATE]"
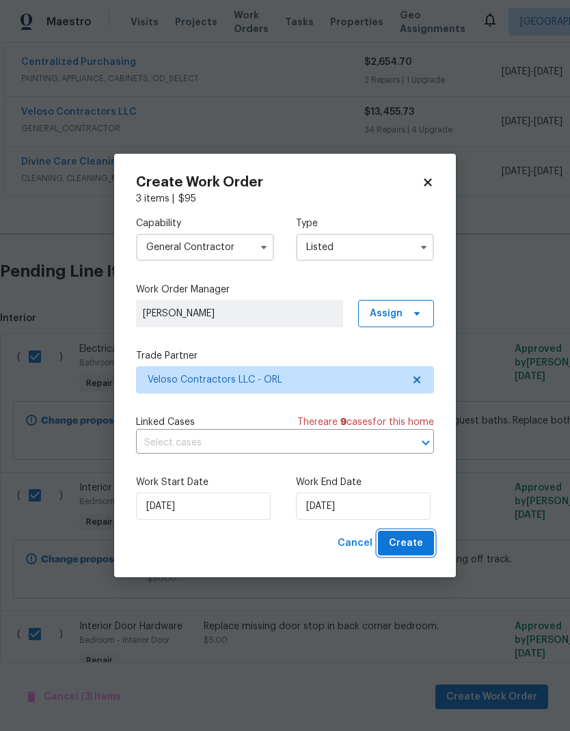
click at [424, 538] on button "Create" at bounding box center [406, 543] width 56 height 25
checkbox input "false"
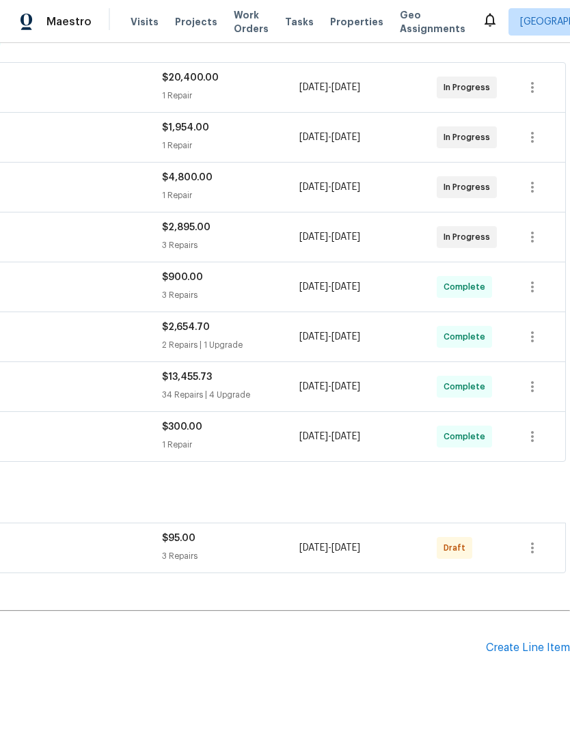
scroll to position [243, 202]
click at [536, 540] on icon "button" at bounding box center [532, 548] width 16 height 16
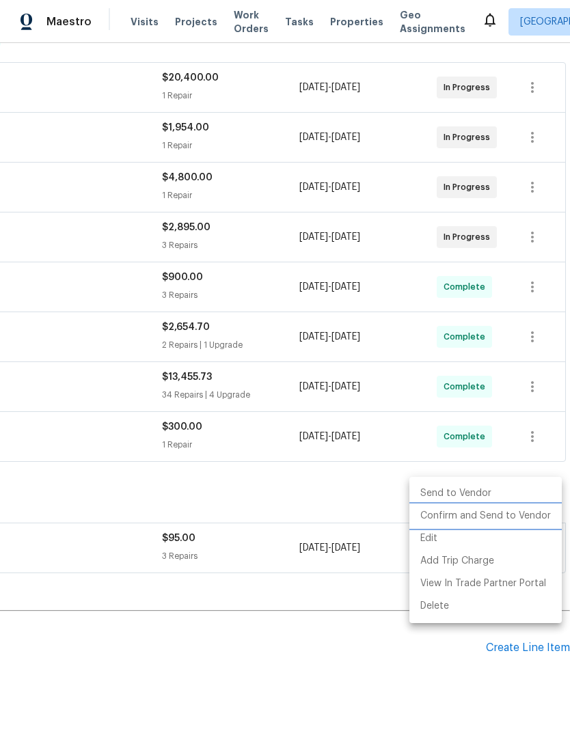
click at [521, 516] on li "Confirm and Send to Vendor" at bounding box center [485, 516] width 152 height 23
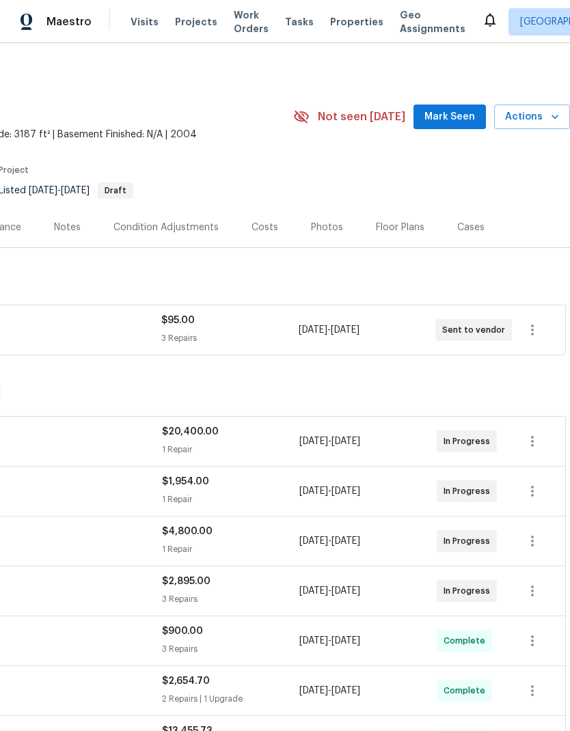
scroll to position [0, 202]
click at [464, 122] on span "Mark Seen" at bounding box center [449, 117] width 51 height 17
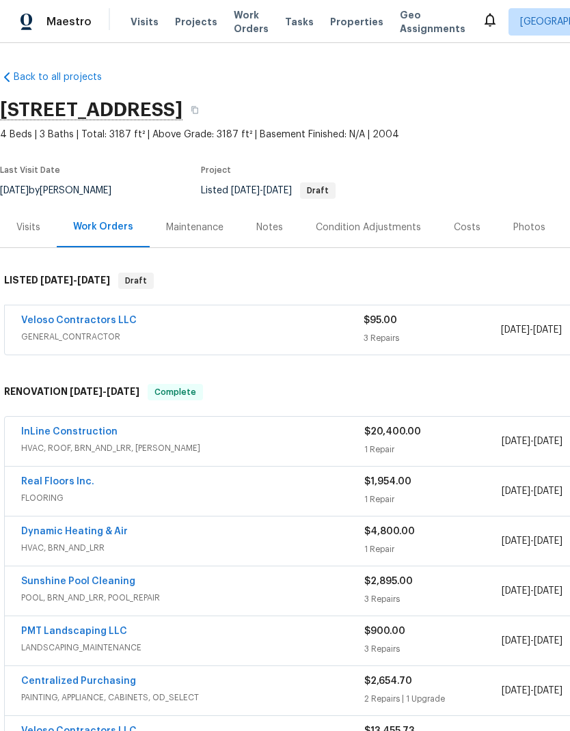
scroll to position [0, 0]
click at [116, 323] on link "Veloso Contractors LLC" at bounding box center [79, 321] width 116 height 10
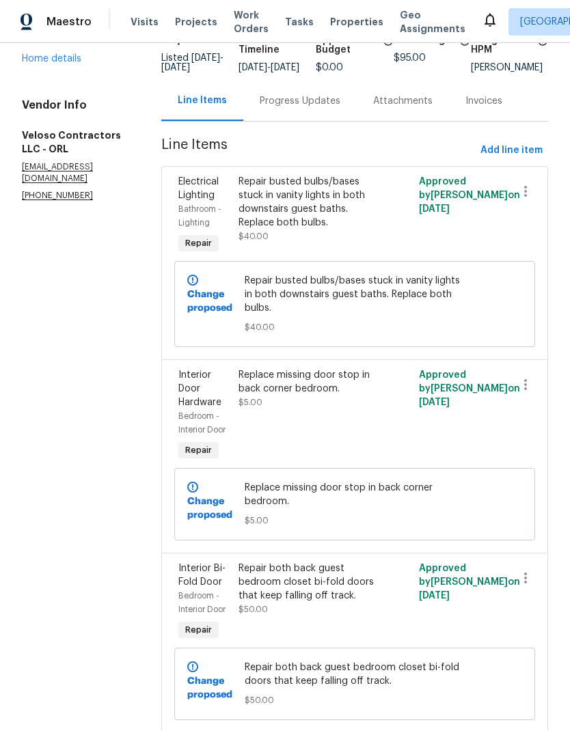
scroll to position [105, 0]
click at [64, 58] on link "Home details" at bounding box center [51, 60] width 59 height 10
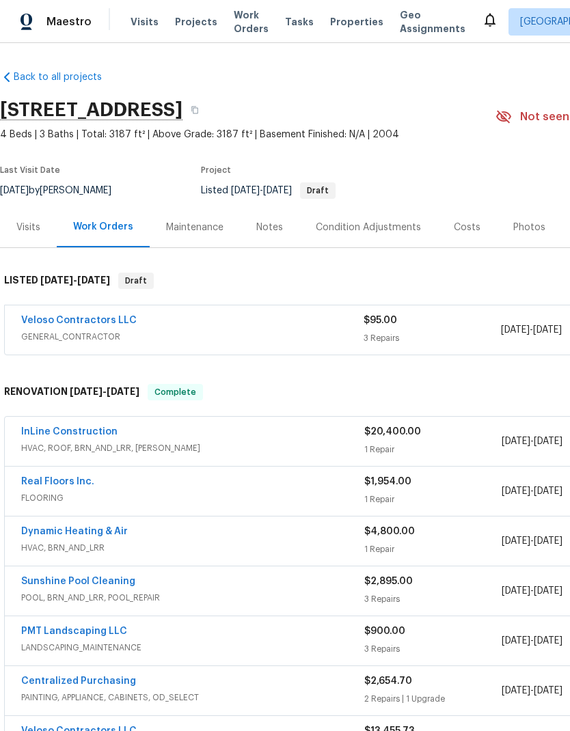
click at [102, 434] on link "InLine Construction" at bounding box center [69, 432] width 96 height 10
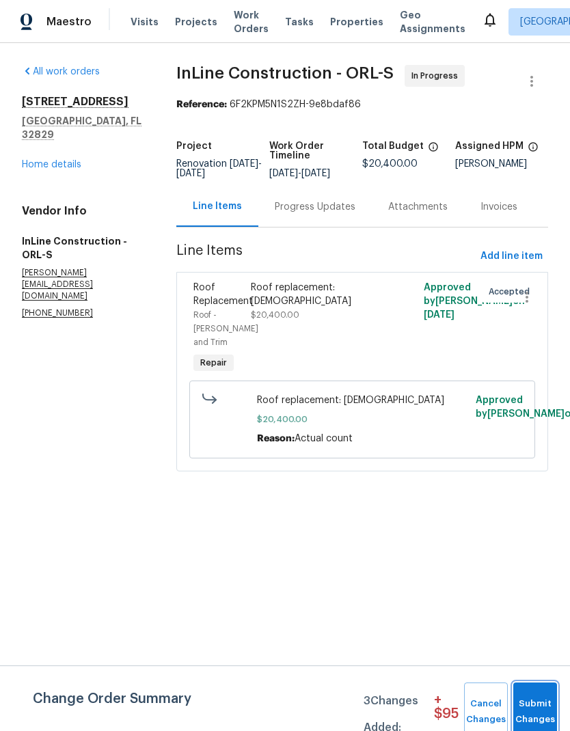
click at [541, 707] on span "Submit Changes" at bounding box center [535, 711] width 30 height 31
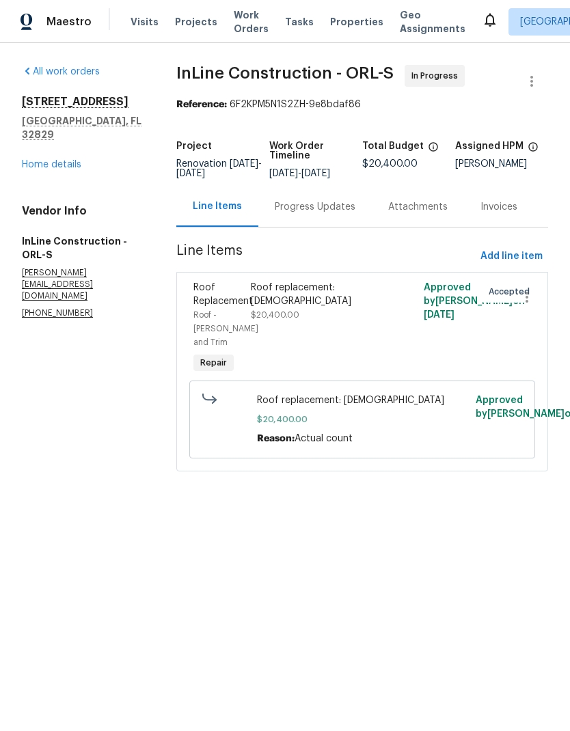
click at [70, 142] on div "[STREET_ADDRESS] Home details" at bounding box center [83, 133] width 122 height 77
click at [68, 160] on link "Home details" at bounding box center [51, 165] width 59 height 10
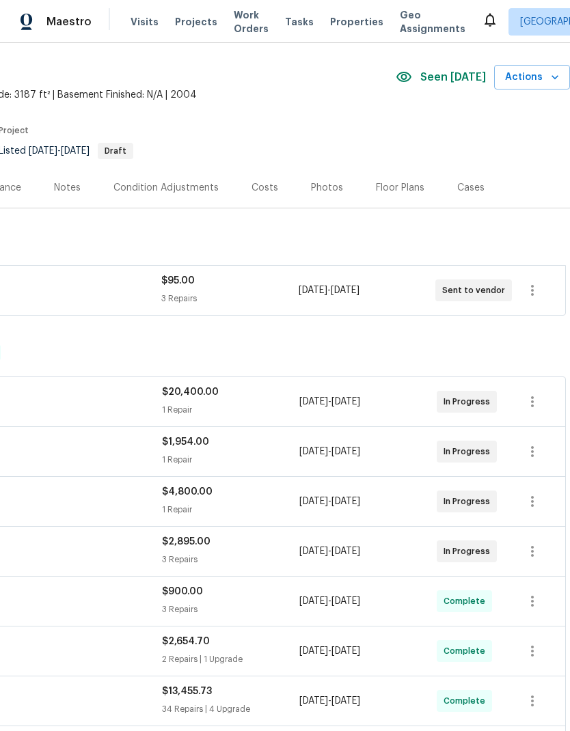
scroll to position [40, 202]
click at [336, 191] on div "Photos" at bounding box center [327, 187] width 65 height 40
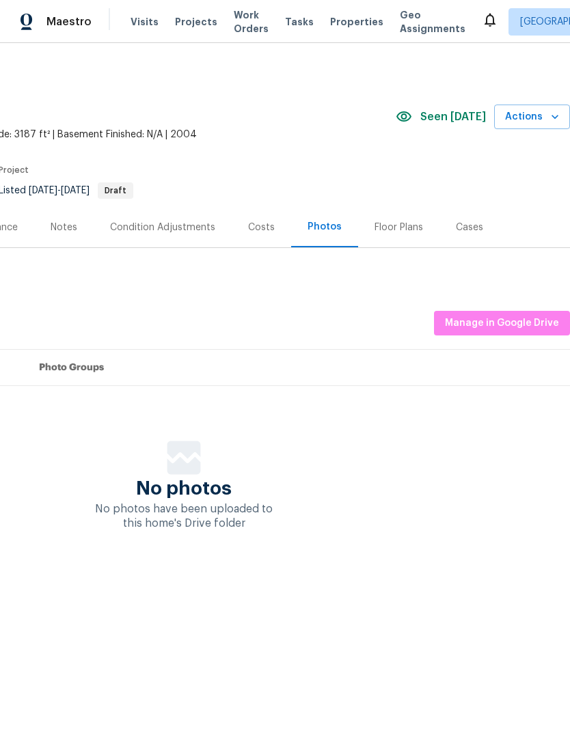
scroll to position [0, 202]
click at [522, 323] on span "Manage in Google Drive" at bounding box center [502, 323] width 114 height 17
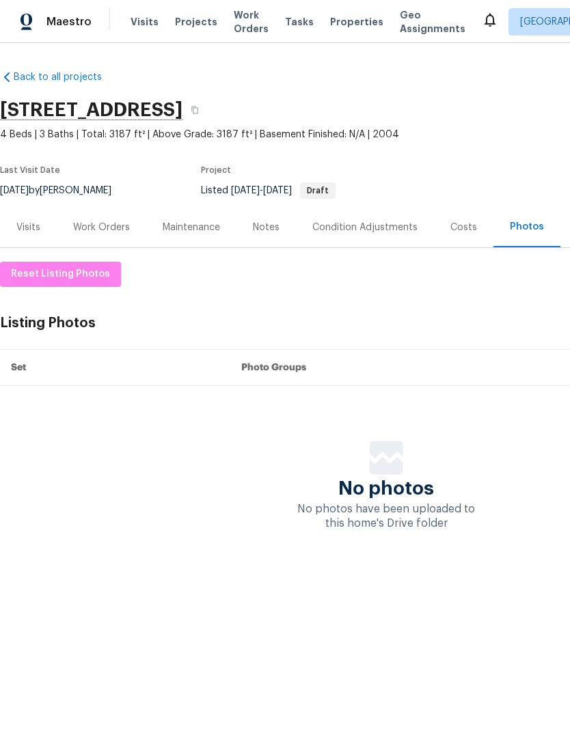
scroll to position [0, 0]
click at [117, 229] on div "Work Orders" at bounding box center [101, 228] width 57 height 14
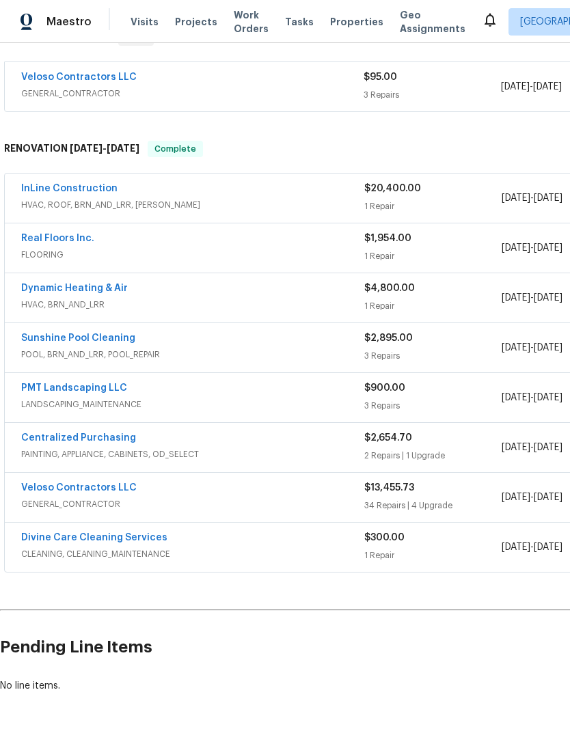
scroll to position [243, 0]
